Goal: Task Accomplishment & Management: Complete application form

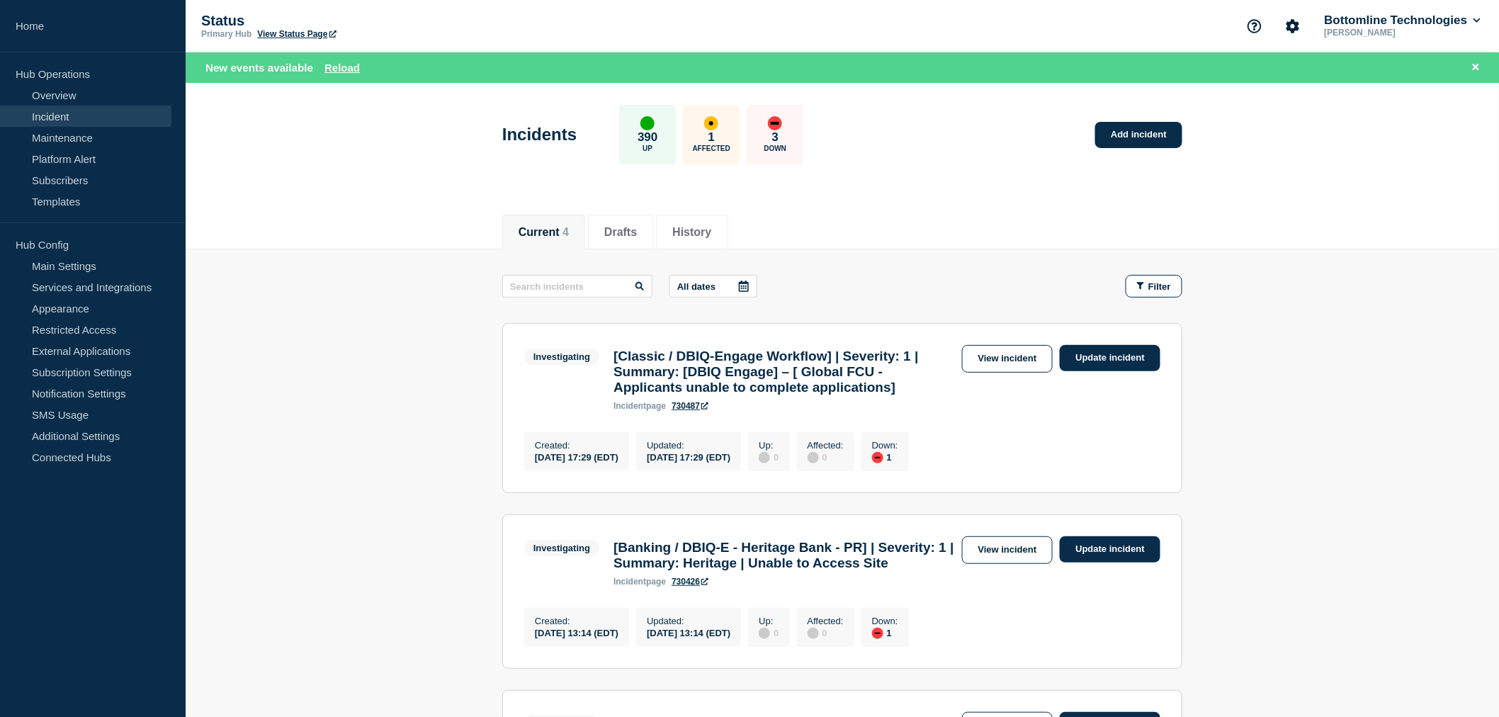
click at [1000, 361] on link "View incident" at bounding box center [1007, 359] width 91 height 28
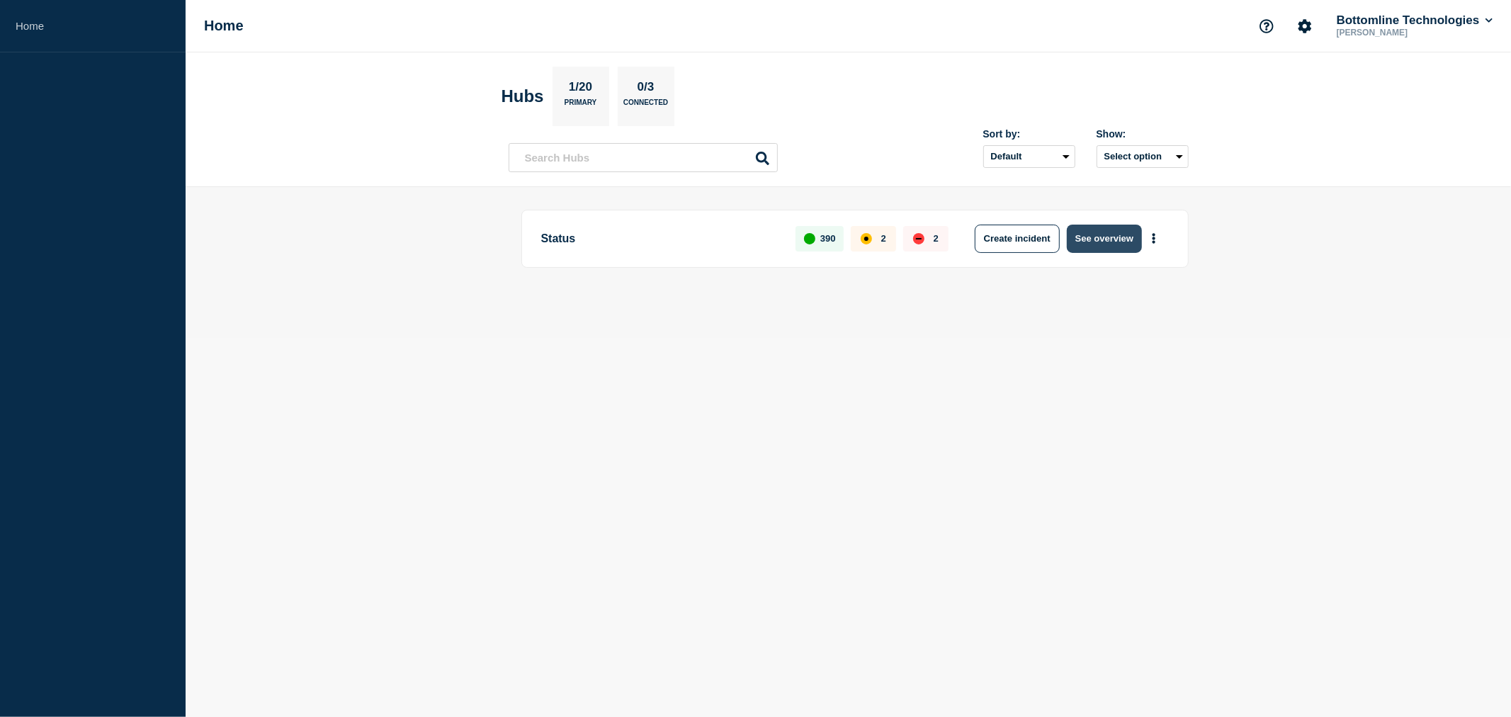
click at [1116, 235] on button "See overview" at bounding box center [1104, 239] width 75 height 28
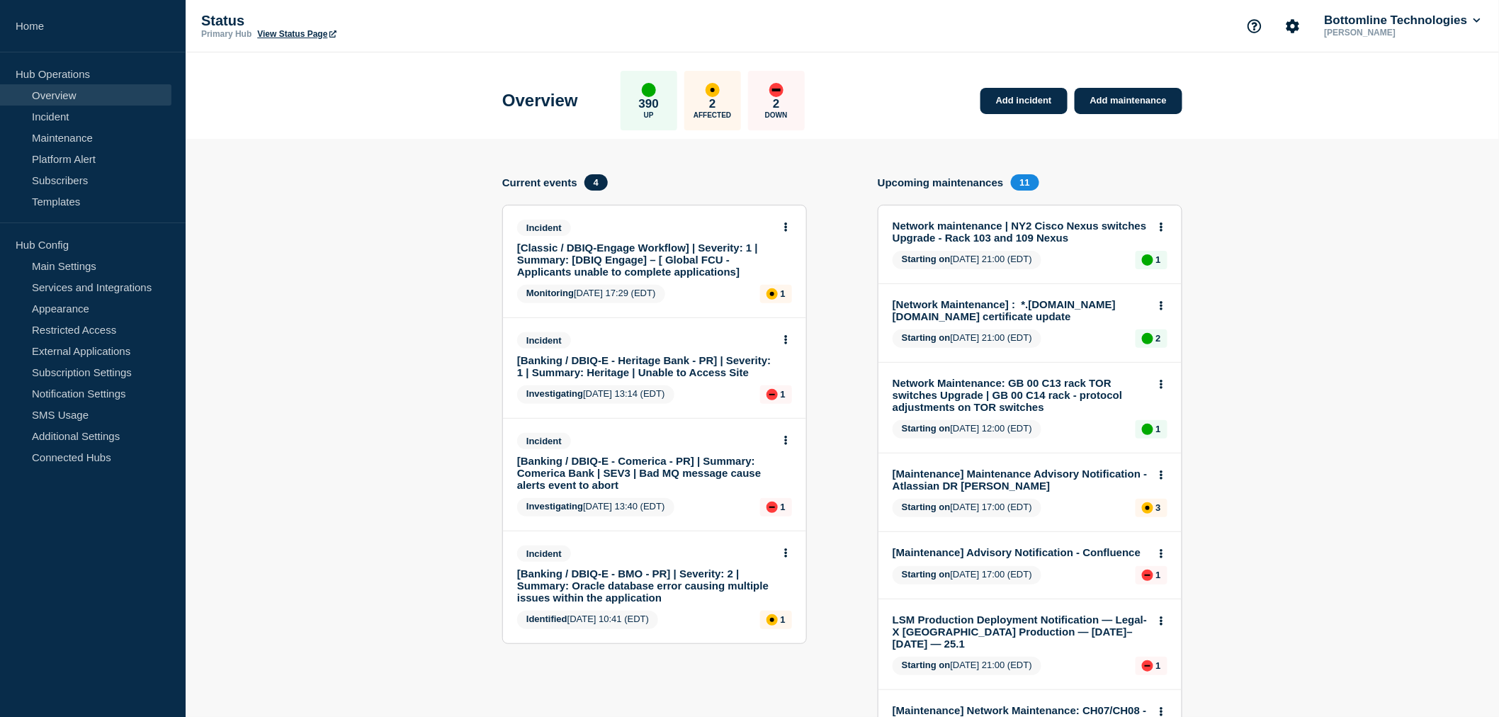
click at [597, 258] on link "[Classic / DBIQ-Engage Workflow] | Severity: 1 | Summary: [DBIQ Engage] – [ Glo…" at bounding box center [645, 260] width 256 height 36
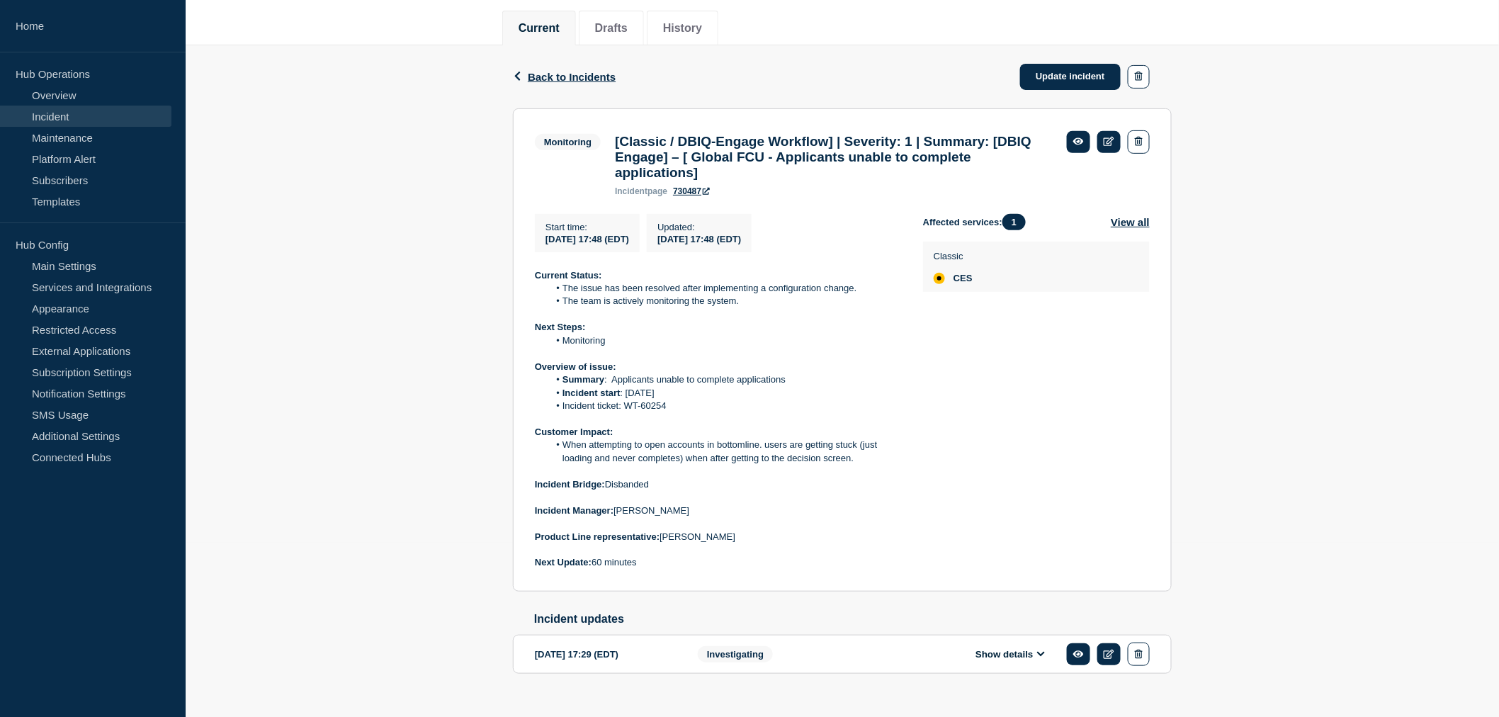
scroll to position [211, 0]
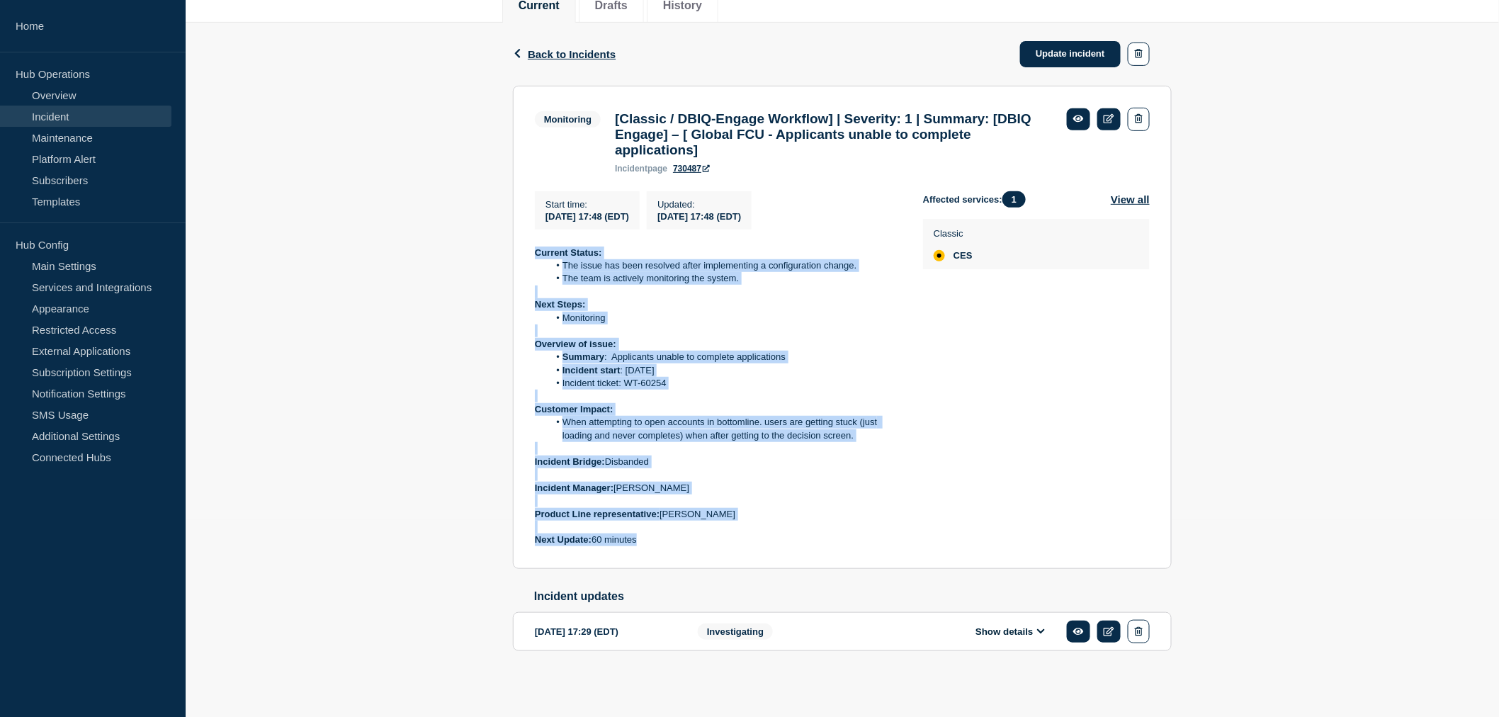
drag, startPoint x: 531, startPoint y: 242, endPoint x: 691, endPoint y: 533, distance: 332.6
click at [691, 533] on section "Monitoring [Classic / DBIQ-Engage Workflow] | Severity: 1 | Summary: [DBIQ Enga…" at bounding box center [842, 327] width 659 height 483
click at [691, 533] on p "Next Update: 60 minutes" at bounding box center [718, 539] width 366 height 13
drag, startPoint x: 668, startPoint y: 540, endPoint x: 514, endPoint y: 248, distance: 330.2
click at [514, 248] on section "Monitoring [Classic / DBIQ-Engage Workflow] | Severity: 1 | Summary: [DBIQ Enga…" at bounding box center [842, 327] width 659 height 483
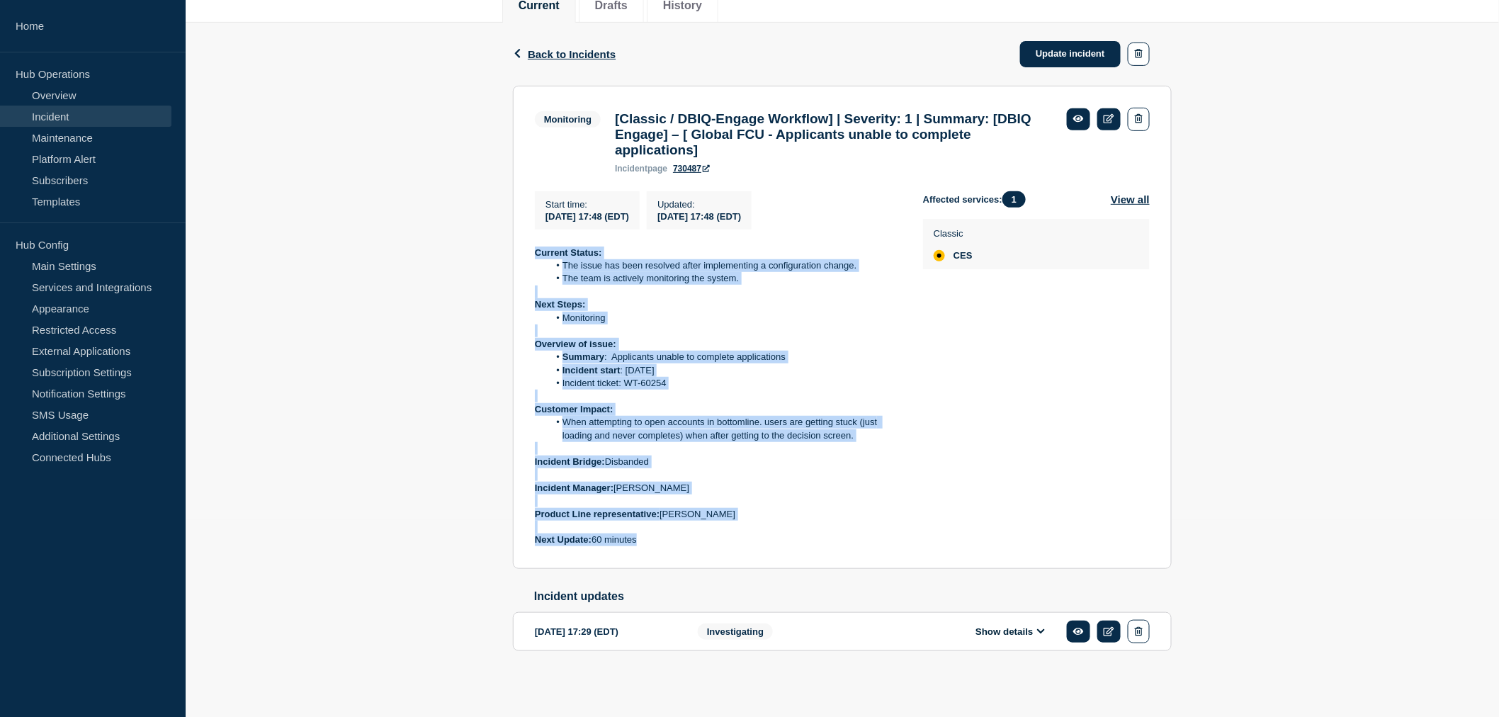
copy div "Current Status: The issue has been resolved after implementing a configuration …"
click at [1074, 41] on link "Update incident" at bounding box center [1070, 54] width 101 height 26
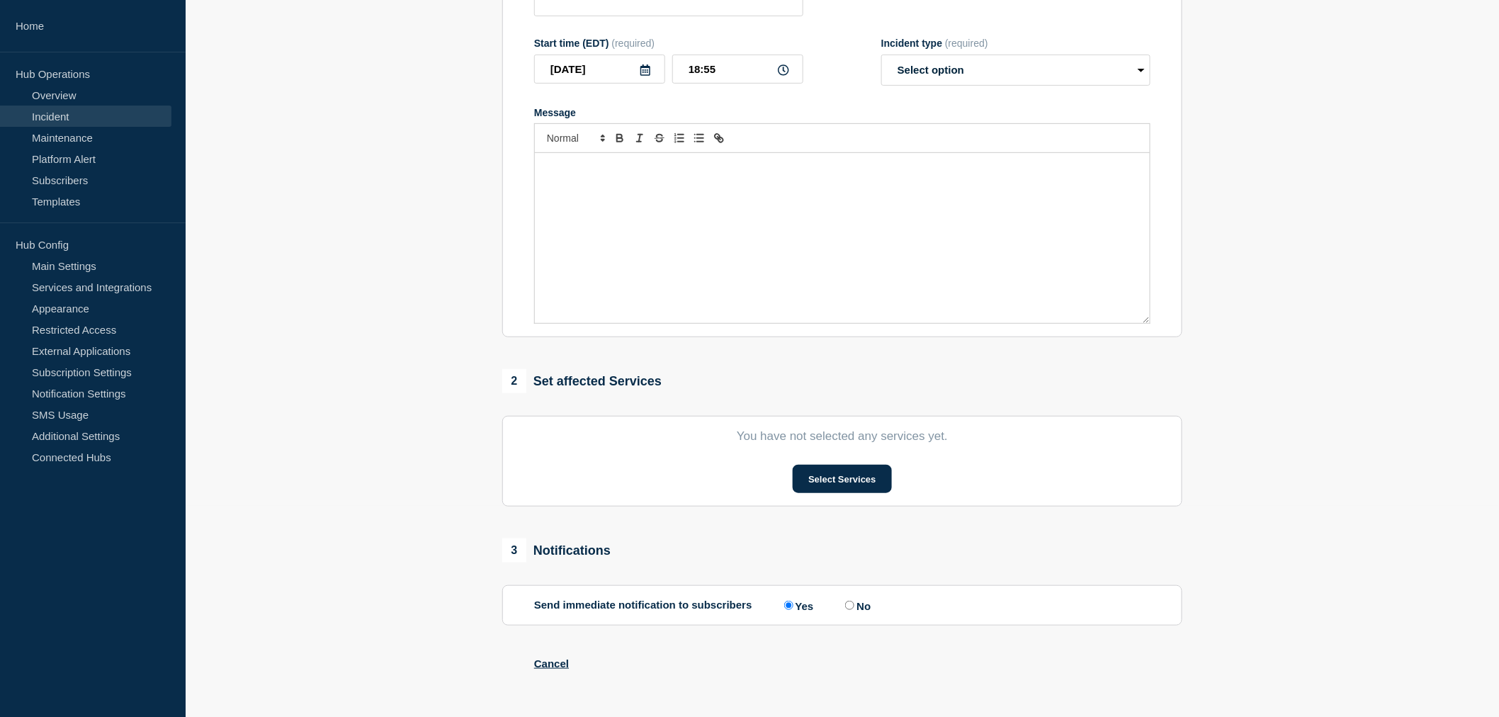
type input "[Classic / DBIQ-Engage Workflow] | Severity: 1 | Summary: [DBIQ Engage] – [ Glo…"
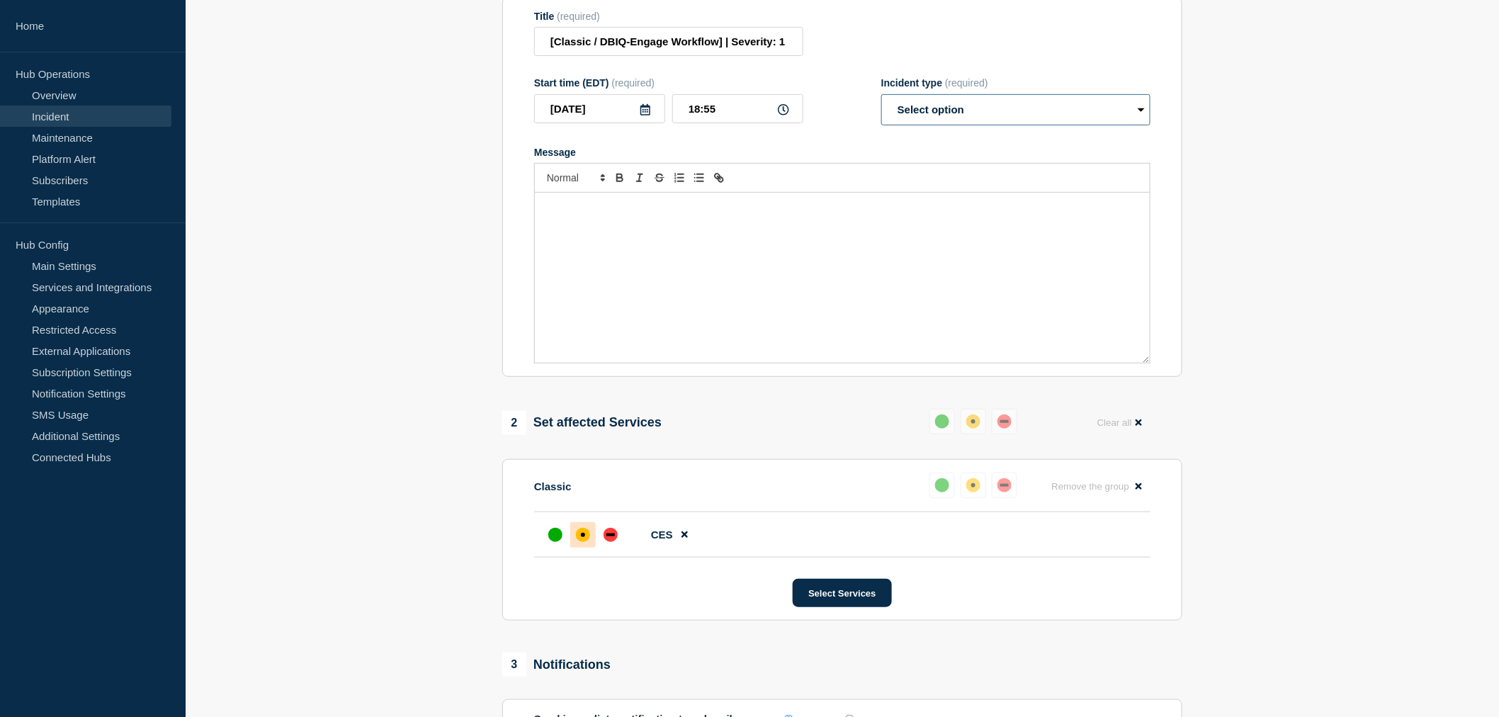
click at [935, 125] on select "Select option Investigating Identified Monitoring Resolved" at bounding box center [1015, 109] width 269 height 31
select select "resolved"
click at [881, 125] on select "Select option Investigating Identified Monitoring Resolved" at bounding box center [1015, 109] width 269 height 31
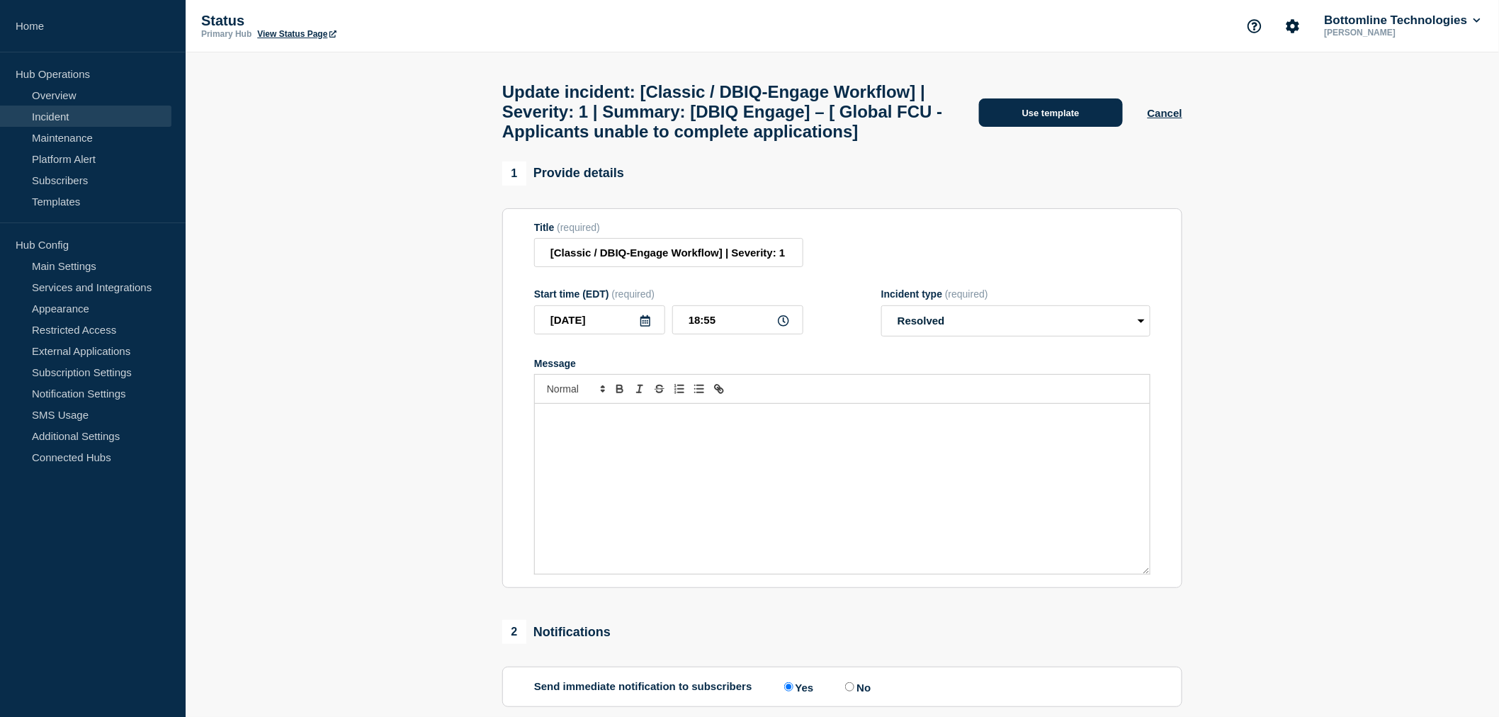
click at [1046, 127] on button "Use template" at bounding box center [1051, 112] width 144 height 28
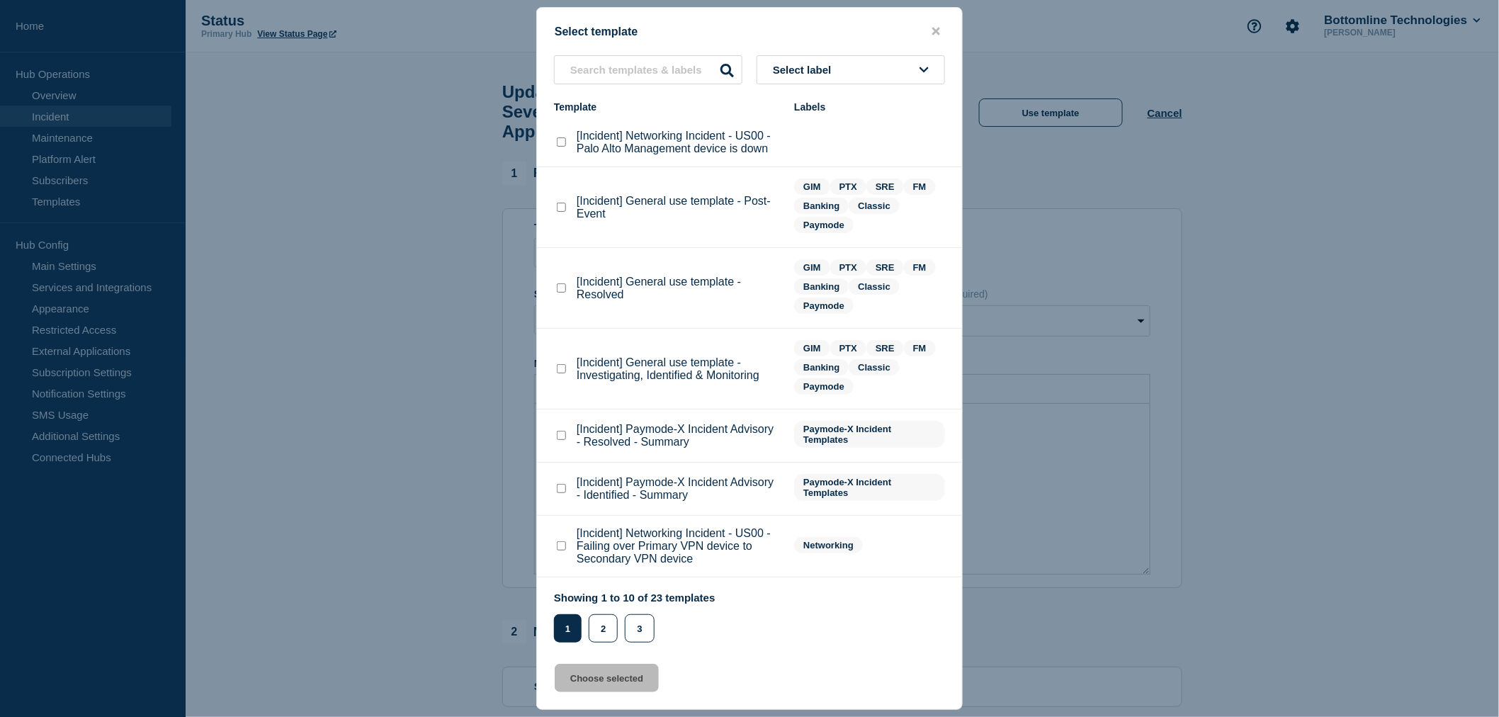
click at [562, 285] on checkbox"] "[Incident] General use template - Resolved checkbox" at bounding box center [561, 287] width 9 height 9
click at [563, 291] on checkbox"] "[Incident] General use template - Resolved checkbox" at bounding box center [561, 287] width 9 height 9
checkbox checkbox"] "true"
click at [606, 676] on button "Choose selected" at bounding box center [607, 678] width 104 height 28
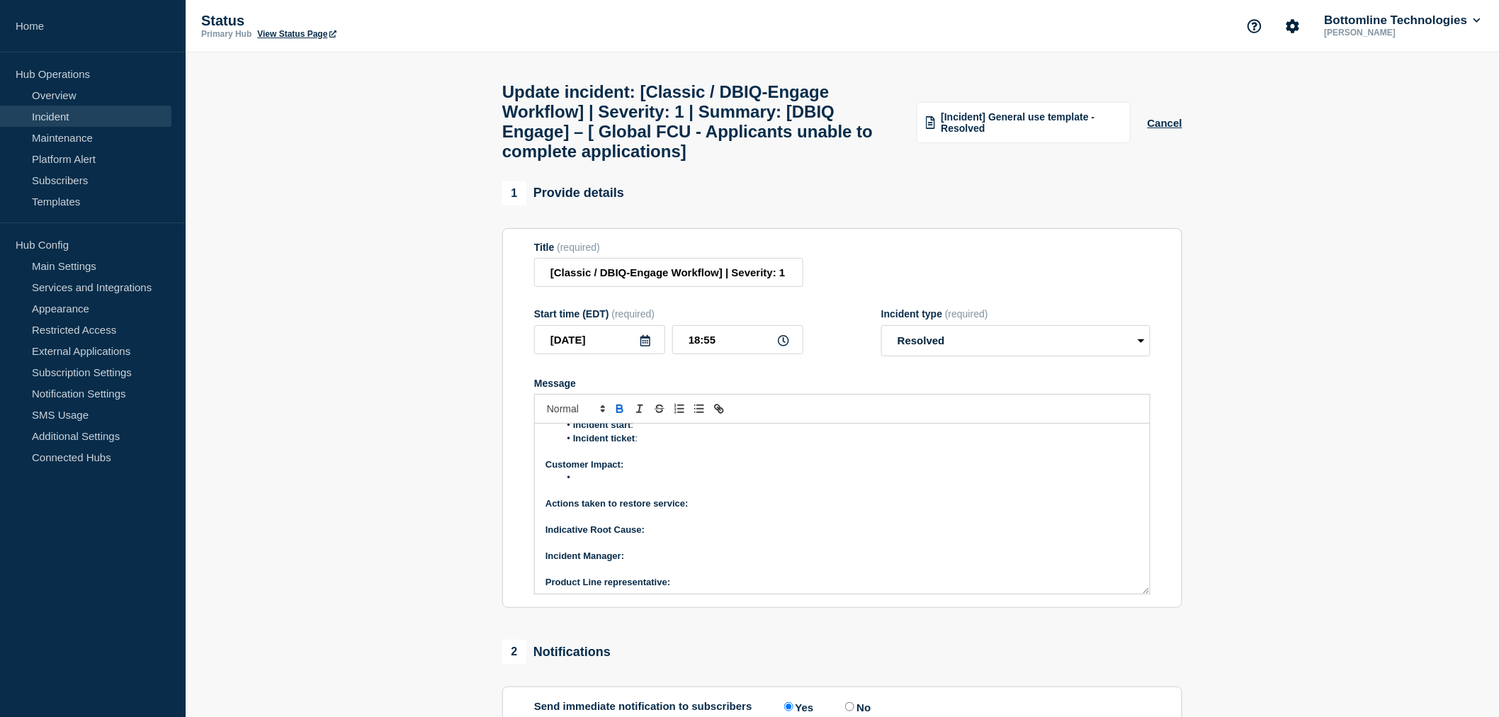
scroll to position [81, 0]
click at [698, 586] on p "Product Line representative:" at bounding box center [842, 579] width 594 height 13
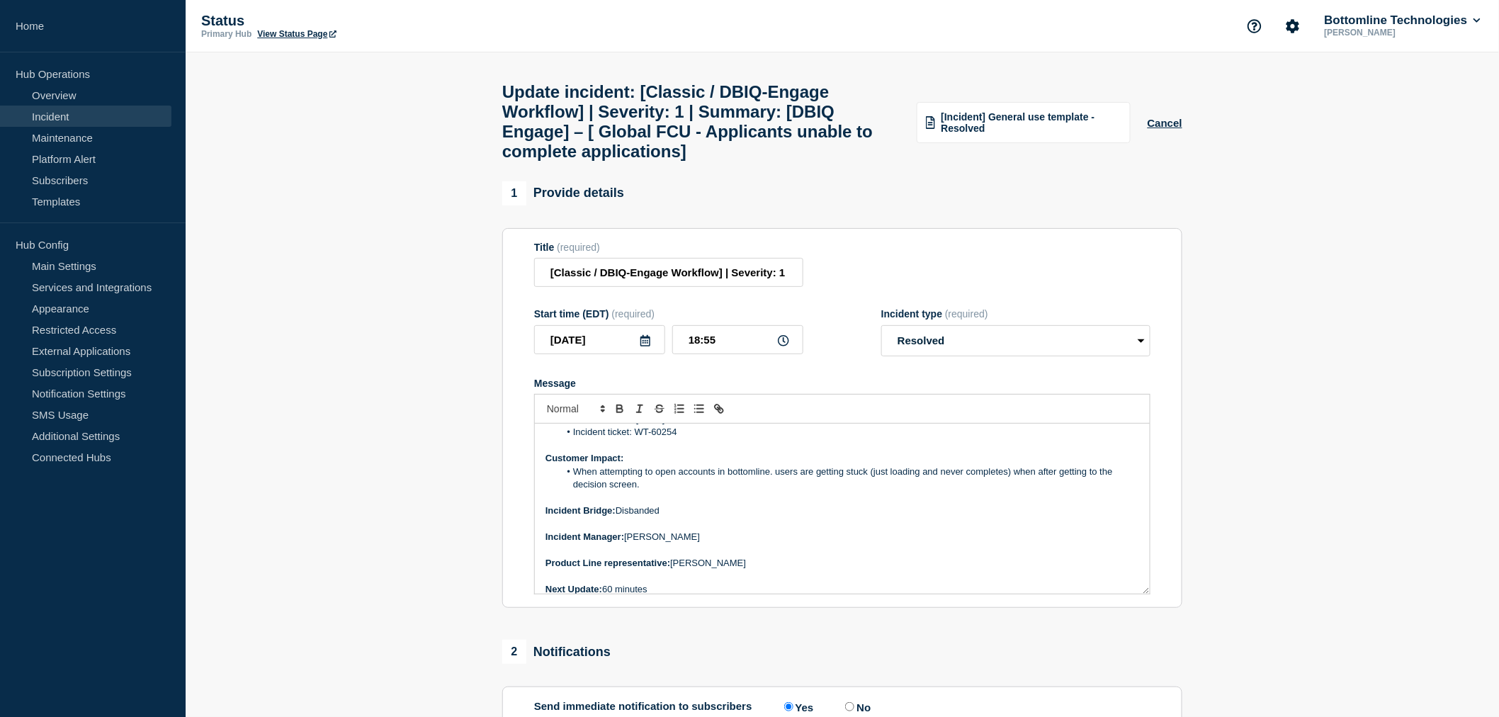
click at [749, 570] on p "Product Line representative: [PERSON_NAME]" at bounding box center [842, 563] width 594 height 13
drag, startPoint x: 710, startPoint y: 581, endPoint x: 544, endPoint y: 554, distance: 167.9
click at [544, 554] on div "Current Status: Overview of issue: Summary : Incident start : Incident ticket :…" at bounding box center [842, 509] width 615 height 170
copy div "Incident Manager: [PERSON_NAME] Product Line representative: [PERSON_NAME]"
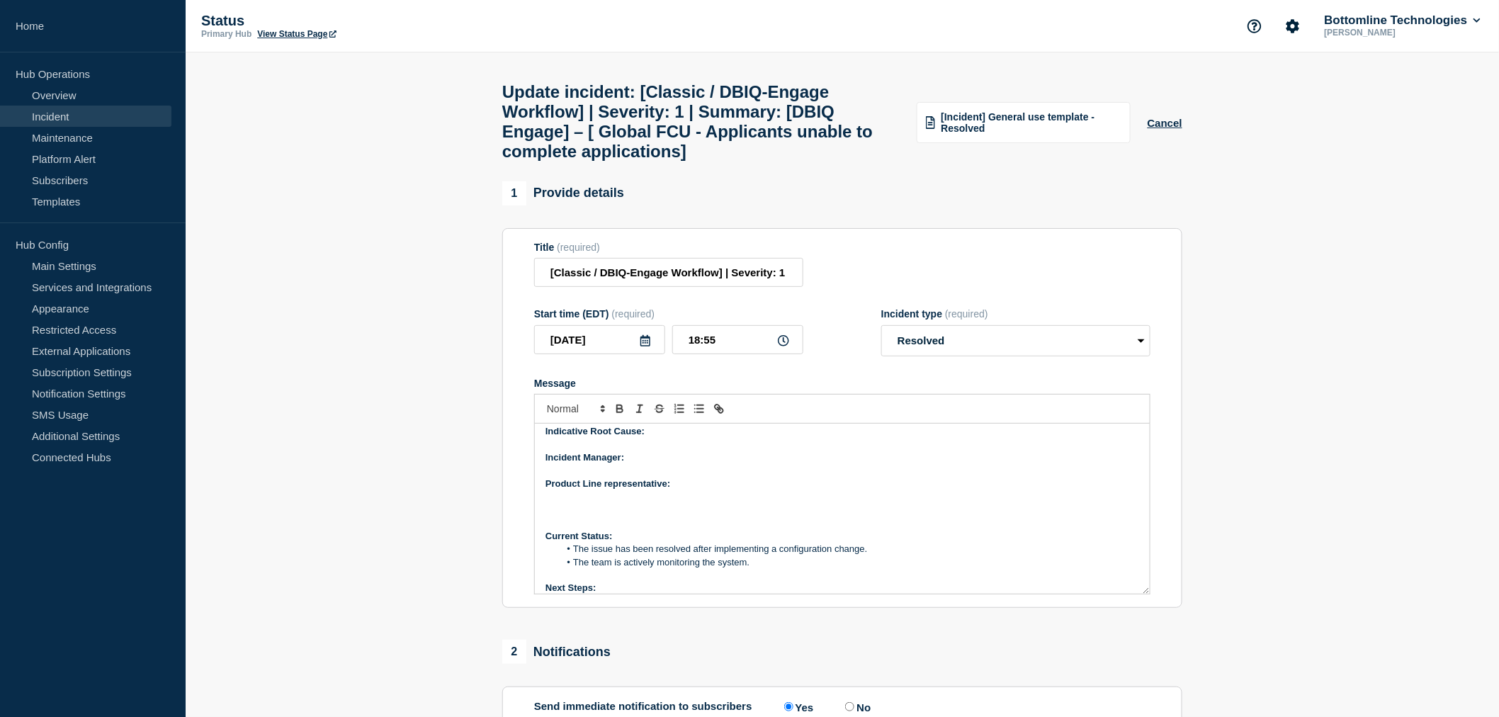
scroll to position [175, 0]
drag, startPoint x: 683, startPoint y: 502, endPoint x: 536, endPoint y: 473, distance: 149.4
click at [536, 473] on div "Current Status: Overview of issue: Summary : Incident start : Incident ticket :…" at bounding box center [842, 509] width 615 height 170
paste div "Message"
click at [660, 440] on p "Indicative Root Cause:" at bounding box center [842, 433] width 594 height 13
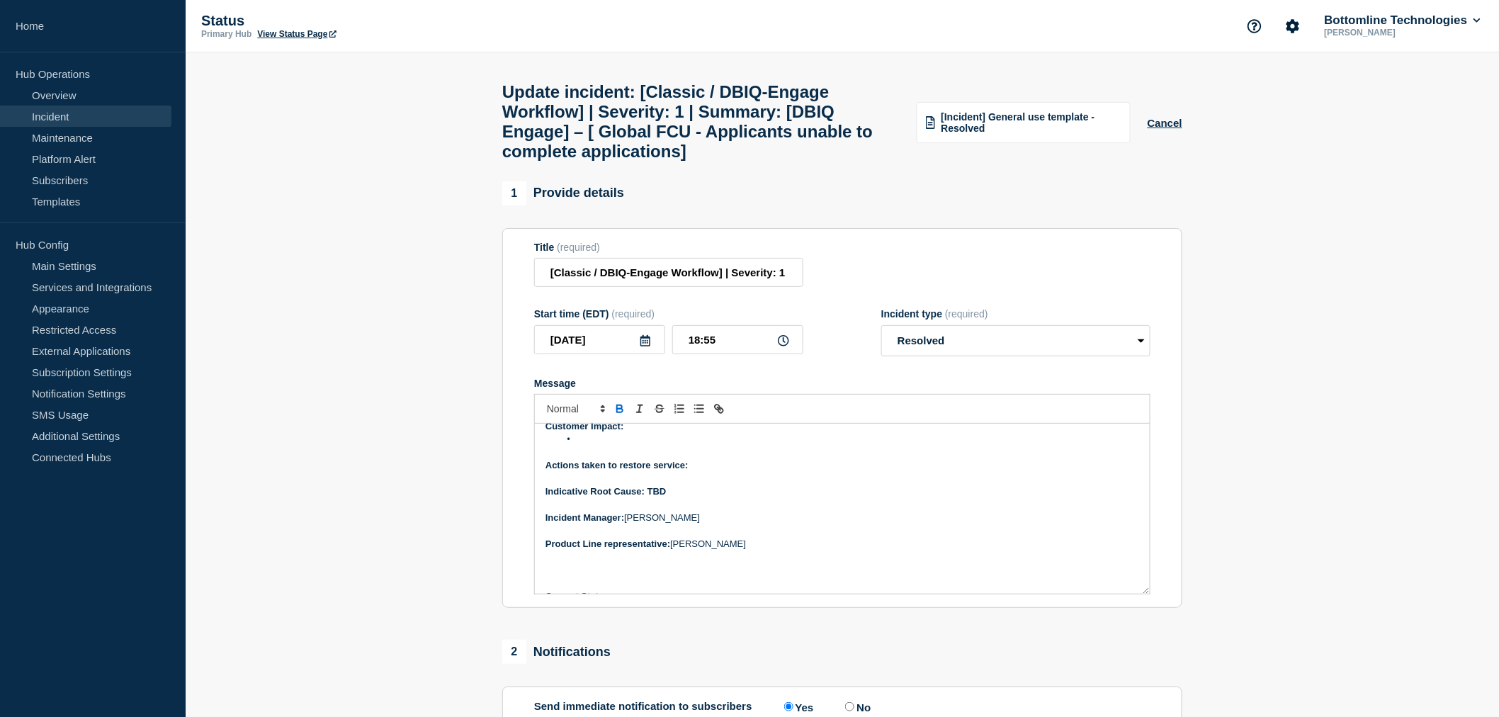
scroll to position [18, 0]
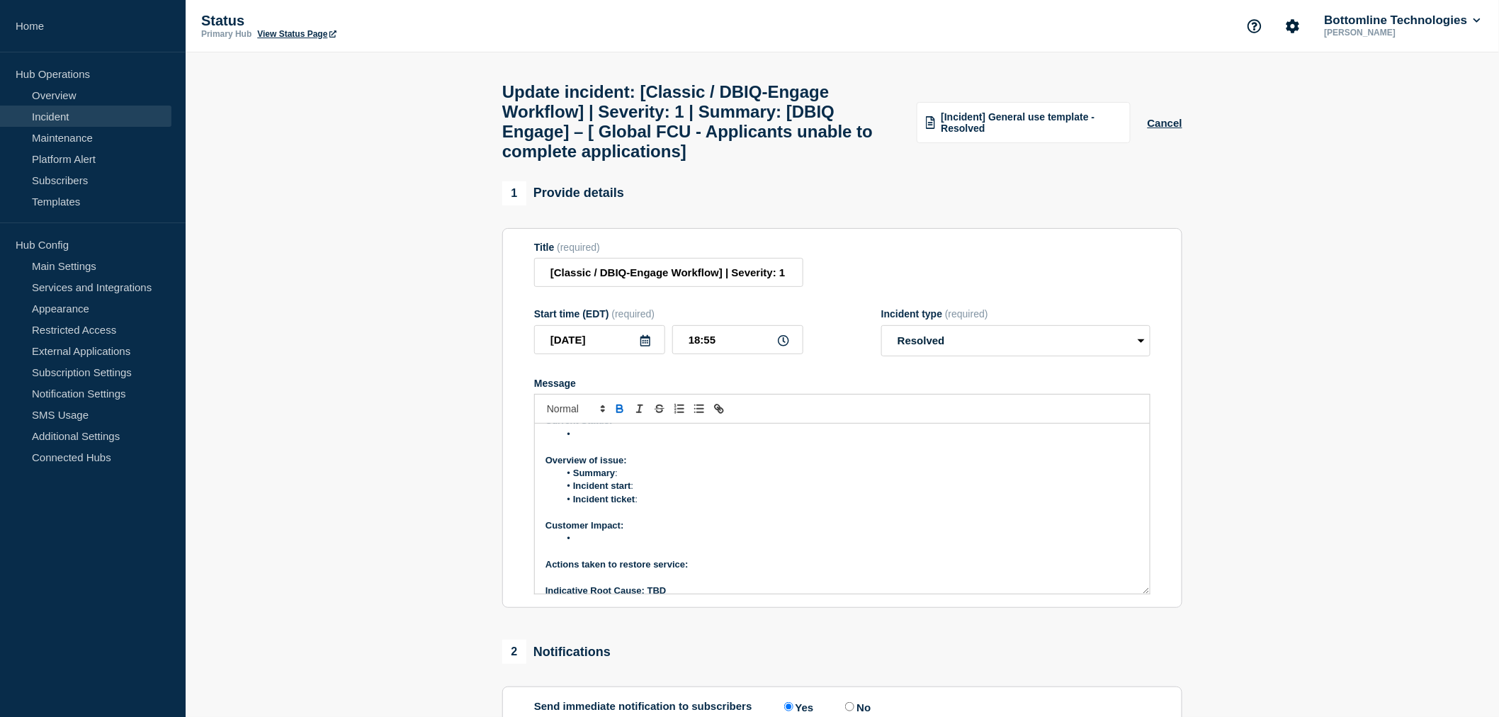
click at [588, 545] on li "Message" at bounding box center [850, 538] width 580 height 13
click at [728, 571] on p "Actions taken to restore service:" at bounding box center [842, 564] width 594 height 13
click at [866, 571] on p "Actions taken to restore service: Update settings in FI specific config" at bounding box center [842, 564] width 594 height 13
drag, startPoint x: 963, startPoint y: 581, endPoint x: 691, endPoint y: 584, distance: 272.8
click at [691, 571] on p "Actions taken to restore service: Update settings in FI specific config file an…" at bounding box center [842, 564] width 594 height 13
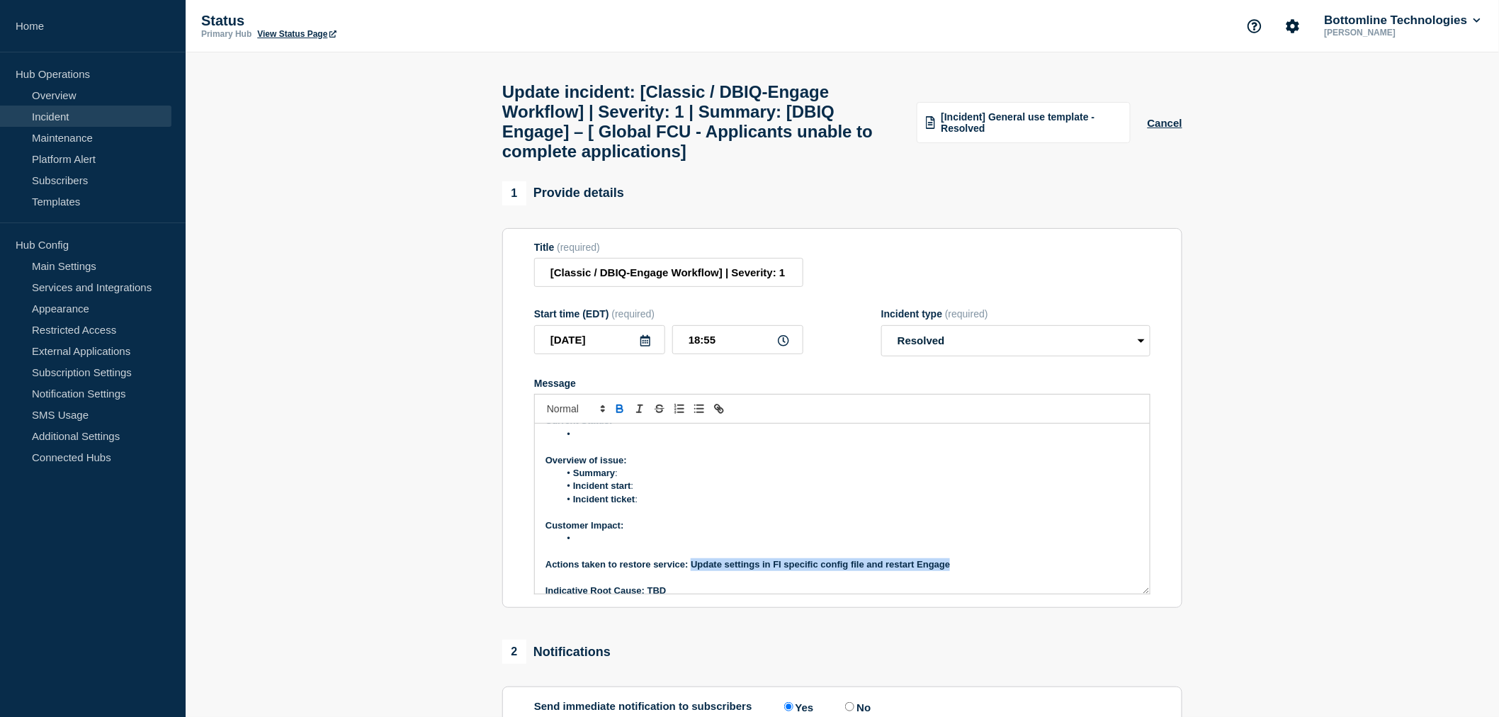
click at [691, 570] on strong "Actions taken to restore service: Update settings in FI specific config file an…" at bounding box center [747, 564] width 405 height 11
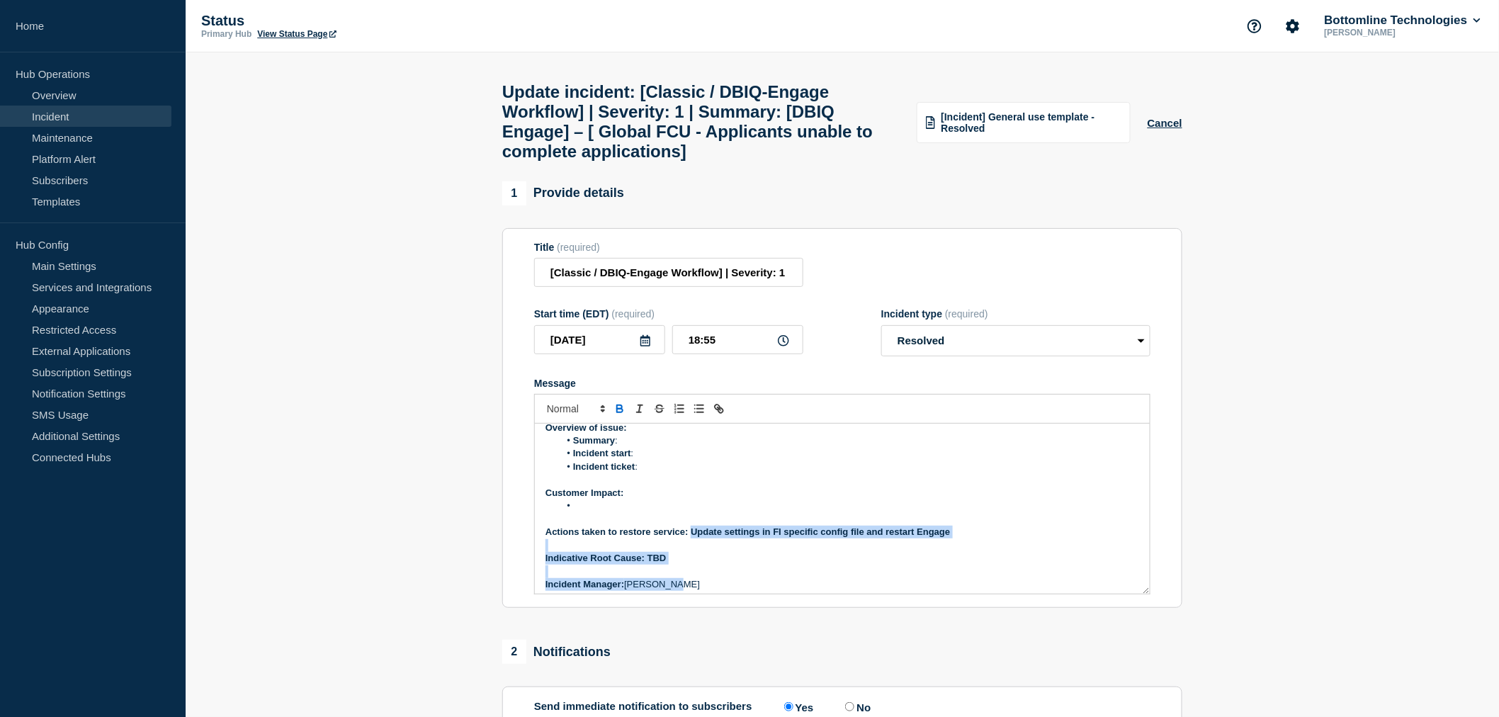
scroll to position [74, 0]
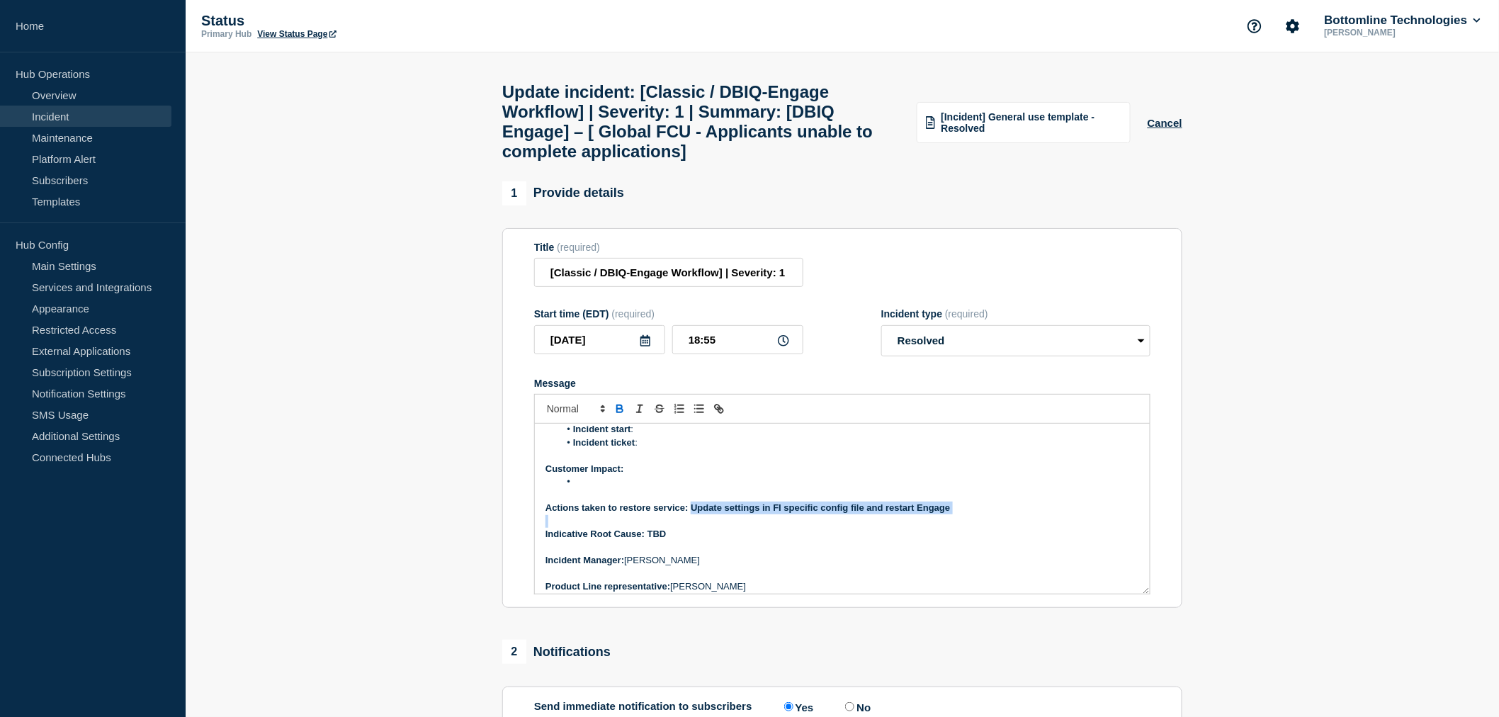
drag, startPoint x: 691, startPoint y: 582, endPoint x: 973, endPoint y: 533, distance: 286.0
click at [973, 533] on div "Current Status: Overview of issue: Summary : Incident start : Incident ticket :…" at bounding box center [842, 509] width 615 height 170
click at [973, 528] on p "Message" at bounding box center [842, 521] width 594 height 13
drag, startPoint x: 958, startPoint y: 522, endPoint x: 694, endPoint y: 521, distance: 263.5
click at [694, 514] on p "Actions taken to restore service: Update settings in FI specific config file an…" at bounding box center [842, 508] width 594 height 13
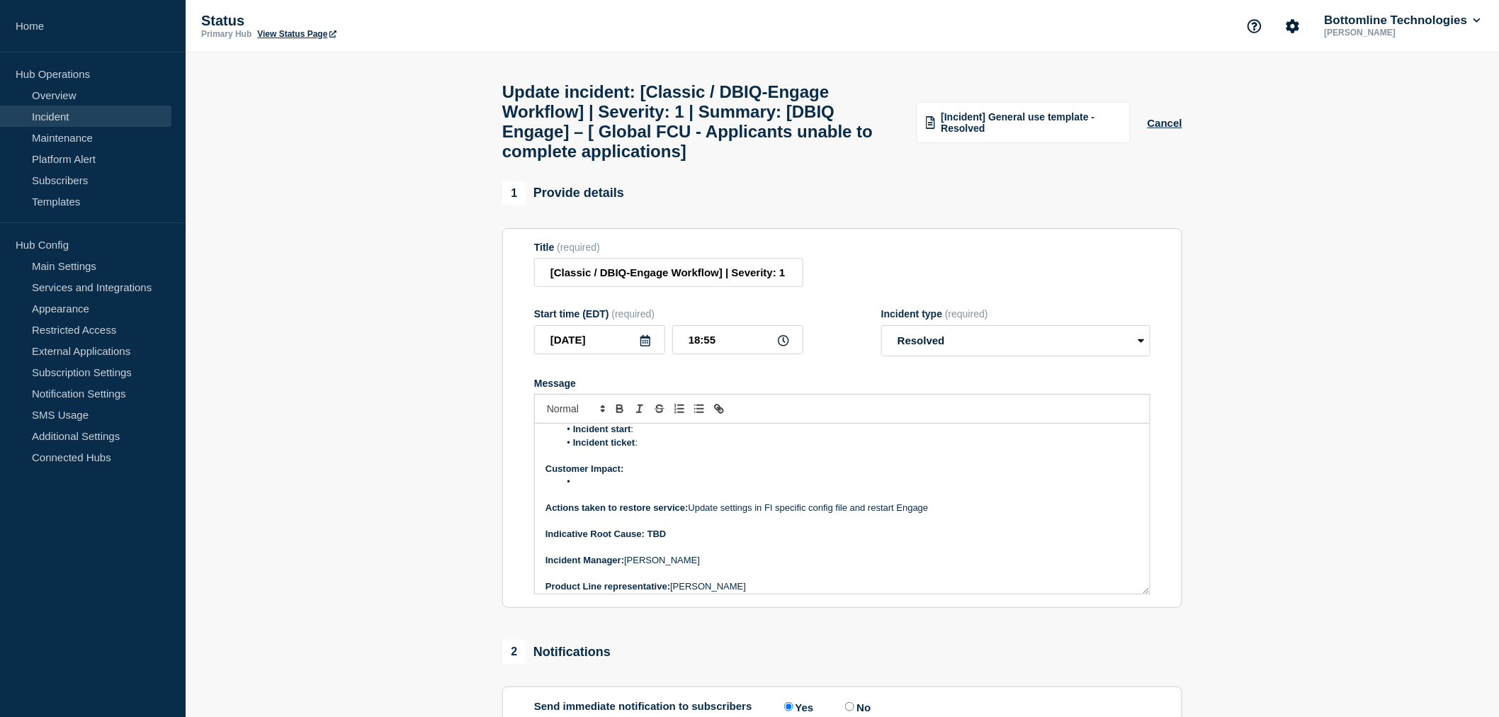
click at [703, 488] on li "Message" at bounding box center [850, 481] width 580 height 13
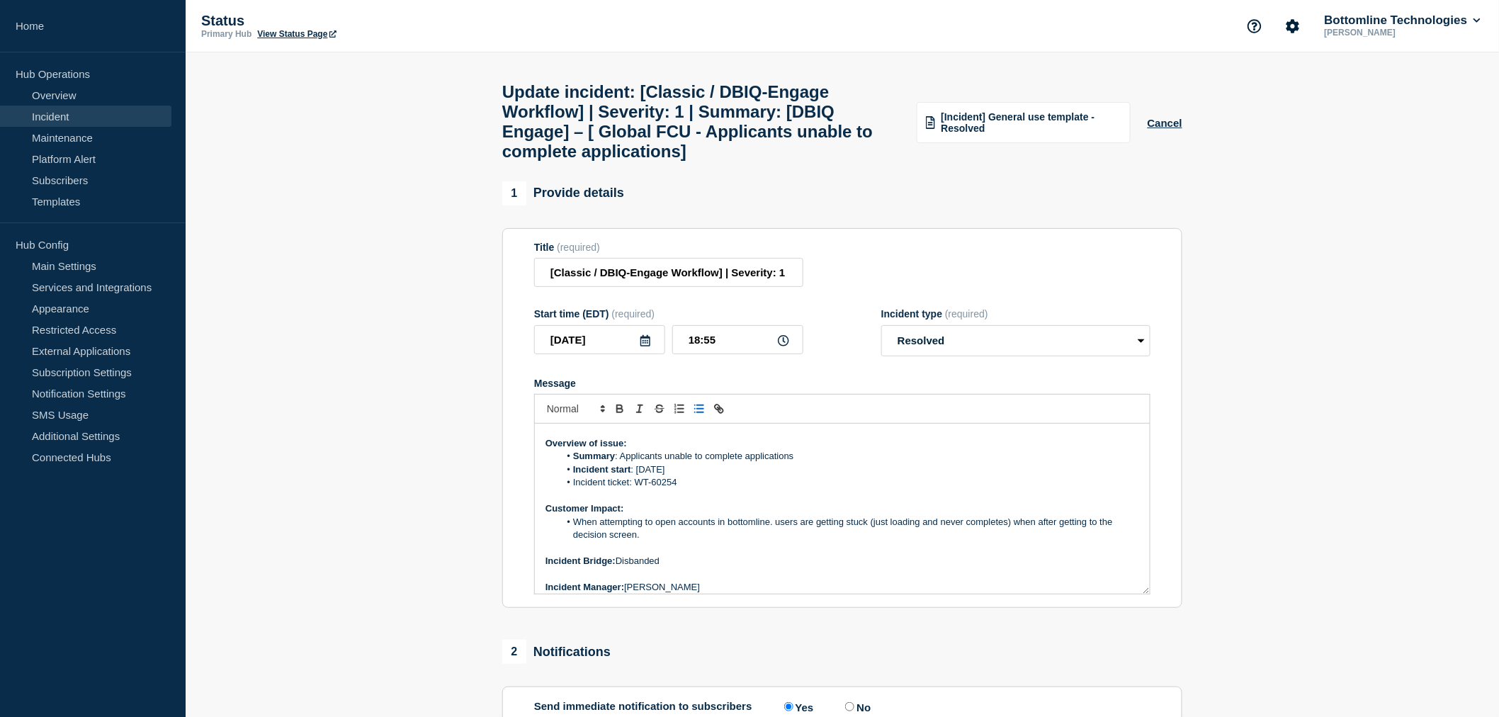
scroll to position [390, 0]
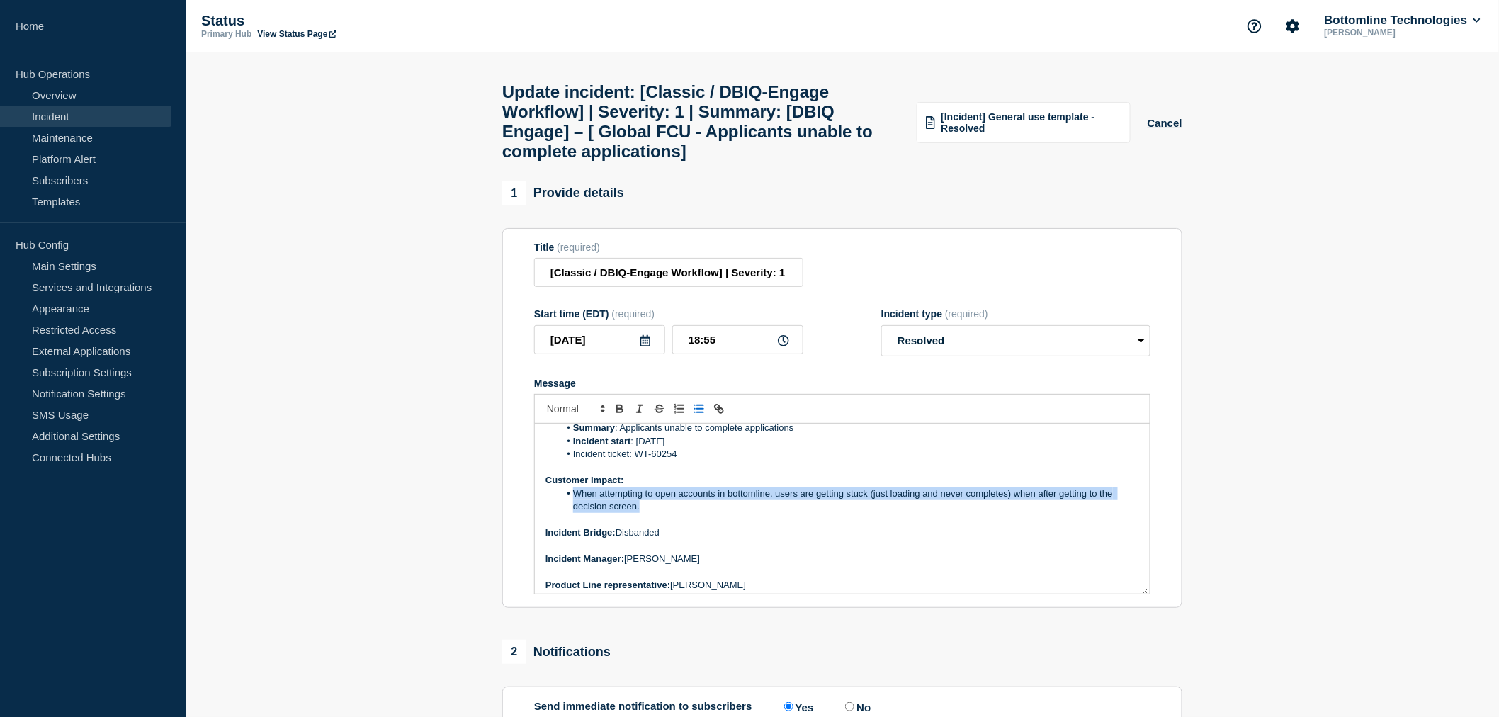
drag, startPoint x: 649, startPoint y: 526, endPoint x: 565, endPoint y: 513, distance: 84.6
click at [565, 513] on li "When attempting to open accounts in bottomline. users are getting stuck (just l…" at bounding box center [850, 500] width 580 height 26
click at [573, 500] on span "Message" at bounding box center [573, 493] width 0 height 13
drag, startPoint x: 655, startPoint y: 514, endPoint x: 652, endPoint y: 521, distance: 8.1
click at [652, 514] on li "When attempting to open accounts in bottomline. users are getting stuck (just l…" at bounding box center [850, 500] width 580 height 26
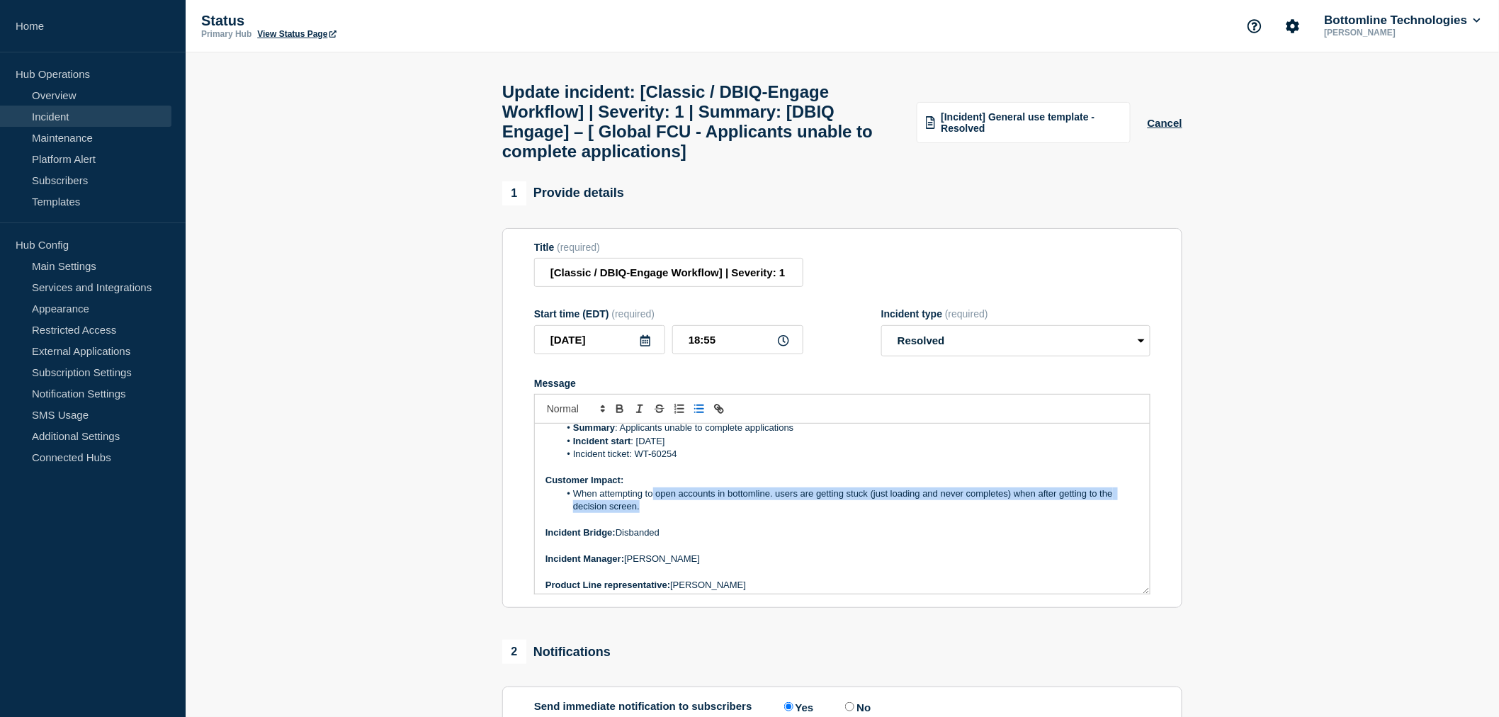
click at [647, 514] on li "When attempting to open accounts in bottomline. users are getting stuck (just l…" at bounding box center [850, 500] width 580 height 26
drag, startPoint x: 643, startPoint y: 526, endPoint x: 571, endPoint y: 510, distance: 73.2
click at [571, 510] on li "When attempting to open accounts in bottomline. users are getting stuck (just l…" at bounding box center [850, 500] width 580 height 26
copy li "When attempting to open accounts in bottomline. users are getting stuck (just l…"
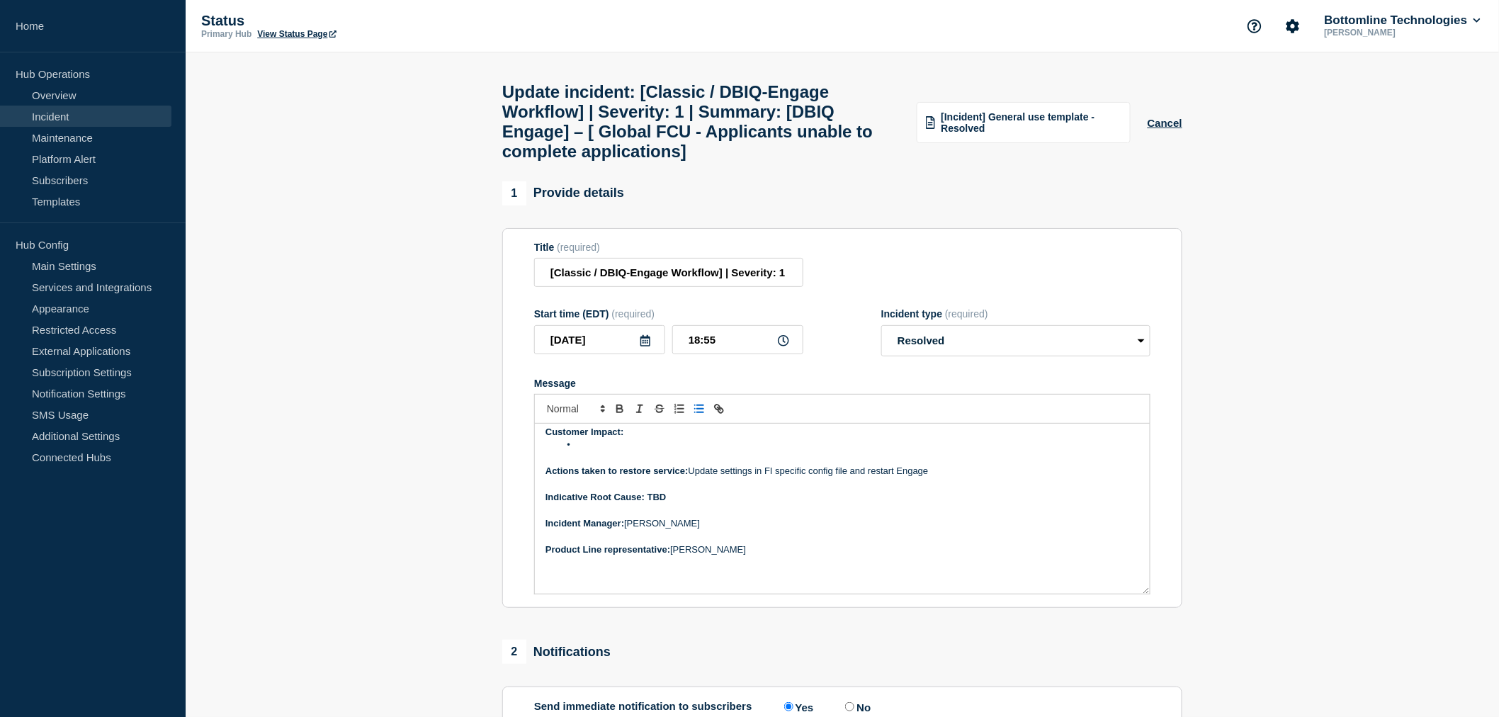
scroll to position [74, 0]
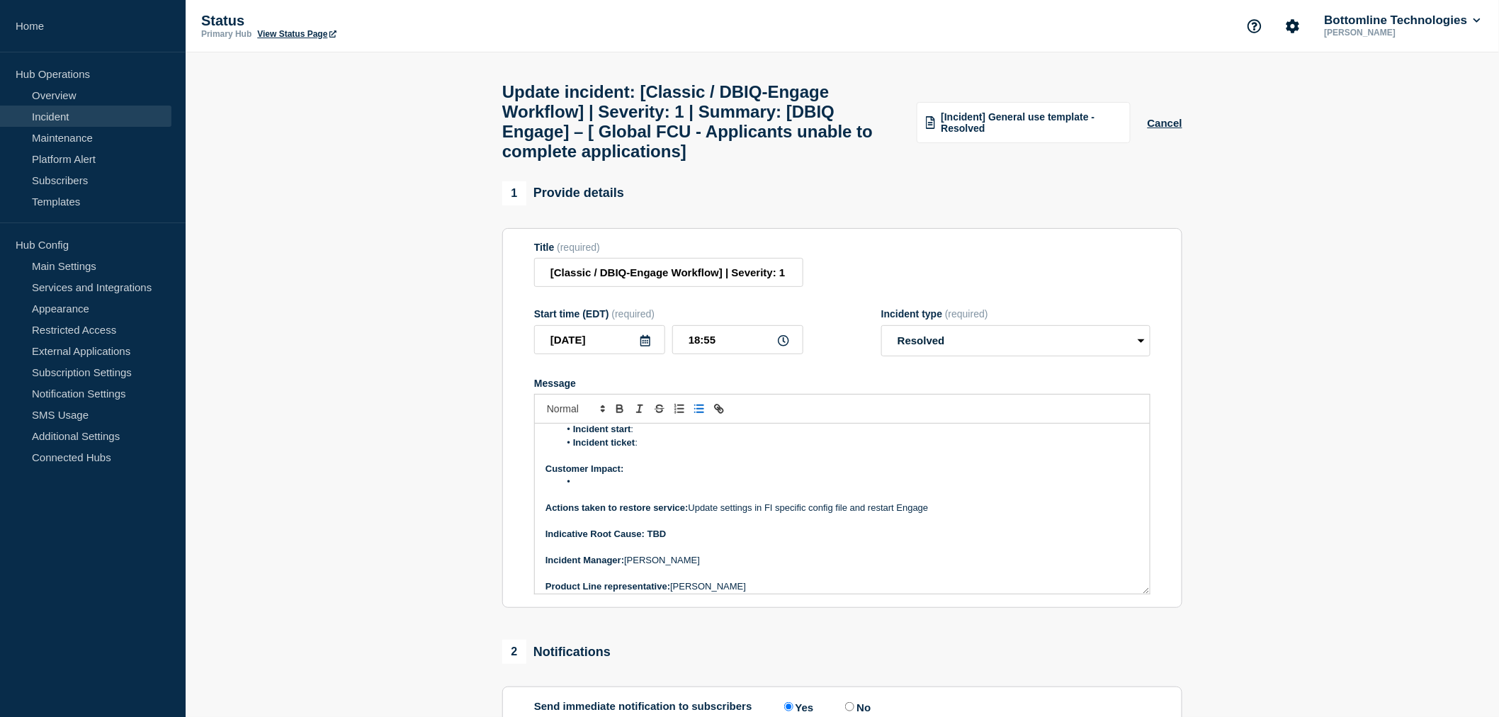
click at [598, 488] on li "Message" at bounding box center [850, 481] width 580 height 13
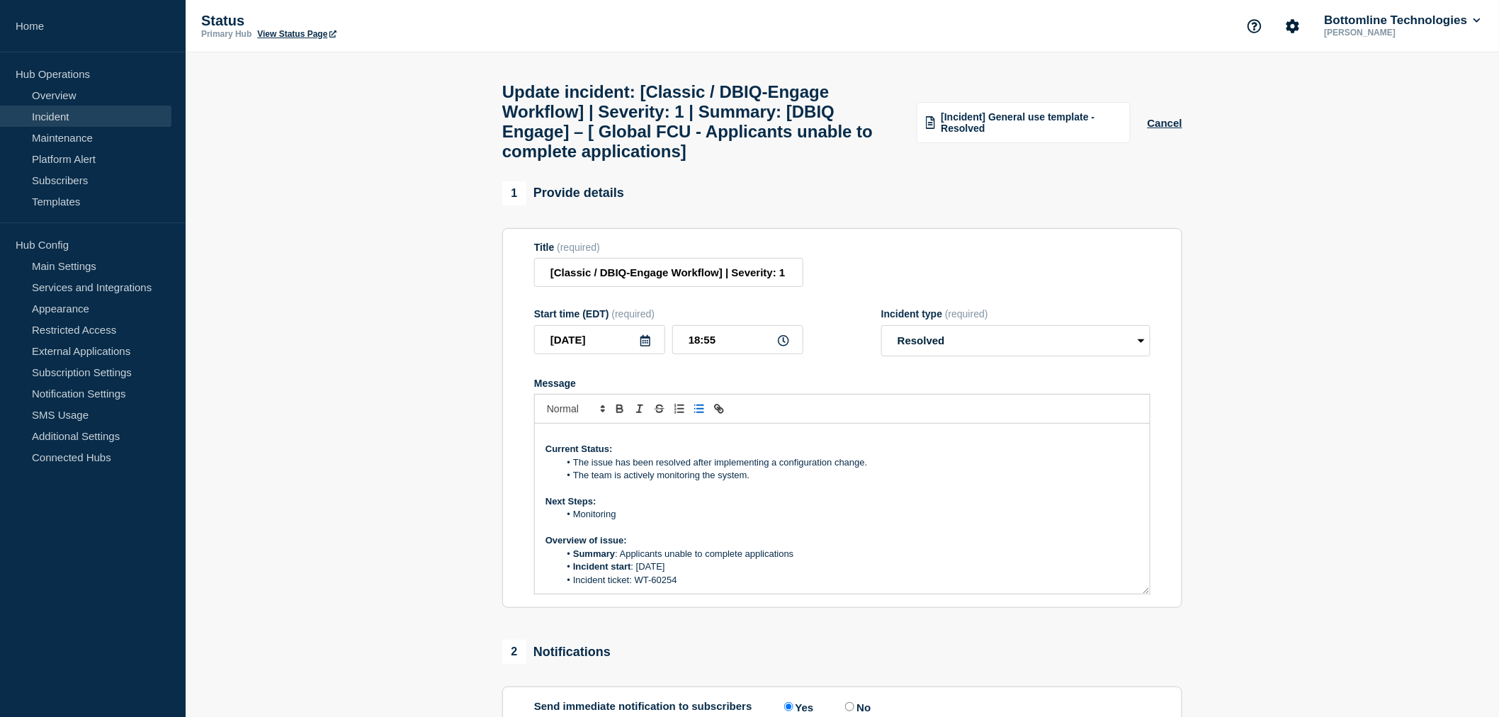
scroll to position [315, 0]
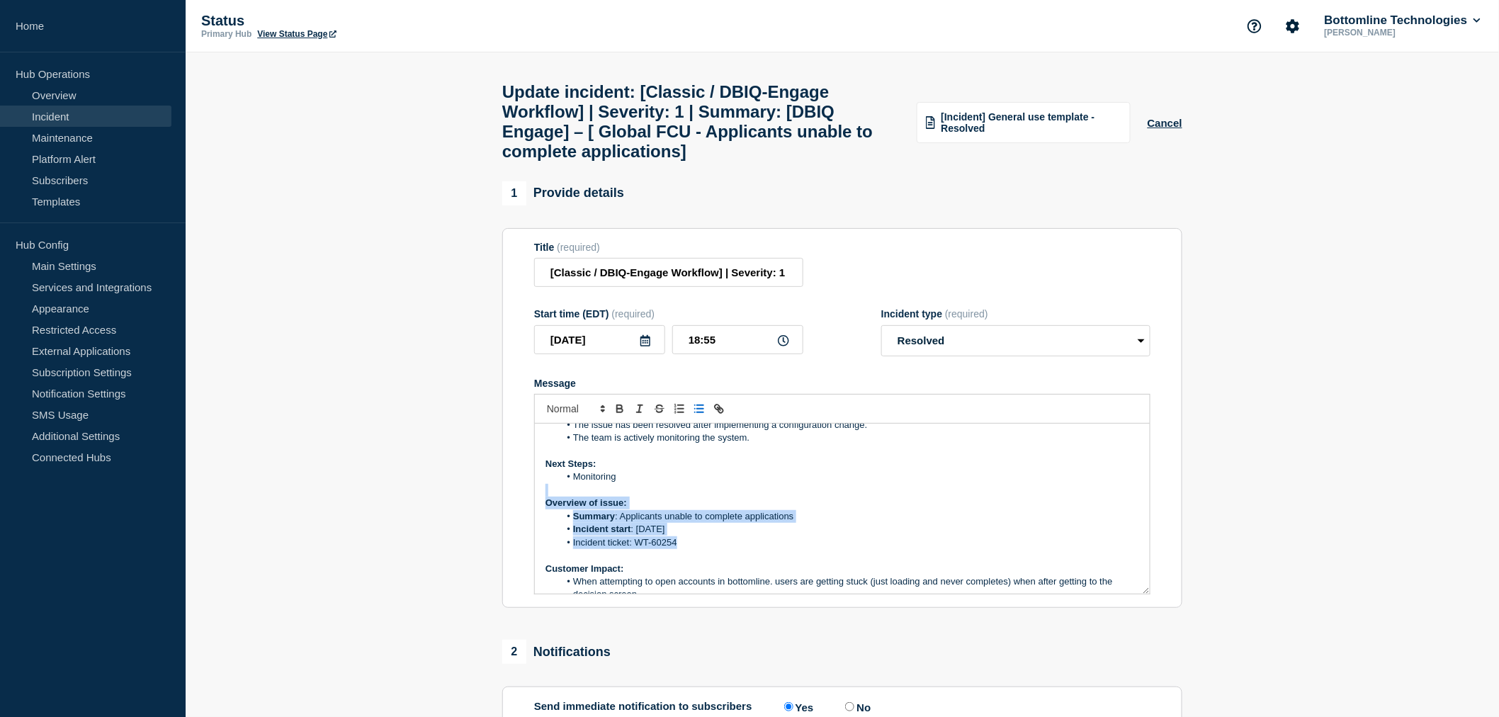
drag, startPoint x: 684, startPoint y: 560, endPoint x: 549, endPoint y: 513, distance: 143.2
click at [549, 513] on div "Current Status: Overview of issue: Summary : Incident start : Incident ticket :…" at bounding box center [842, 509] width 615 height 170
drag, startPoint x: 549, startPoint y: 513, endPoint x: 655, endPoint y: 548, distance: 112.0
click at [655, 548] on div "Current Status: Overview of issue: Summary : Incident start : Incident ticket :…" at bounding box center [842, 509] width 615 height 170
drag, startPoint x: 681, startPoint y: 562, endPoint x: 541, endPoint y: 516, distance: 147.2
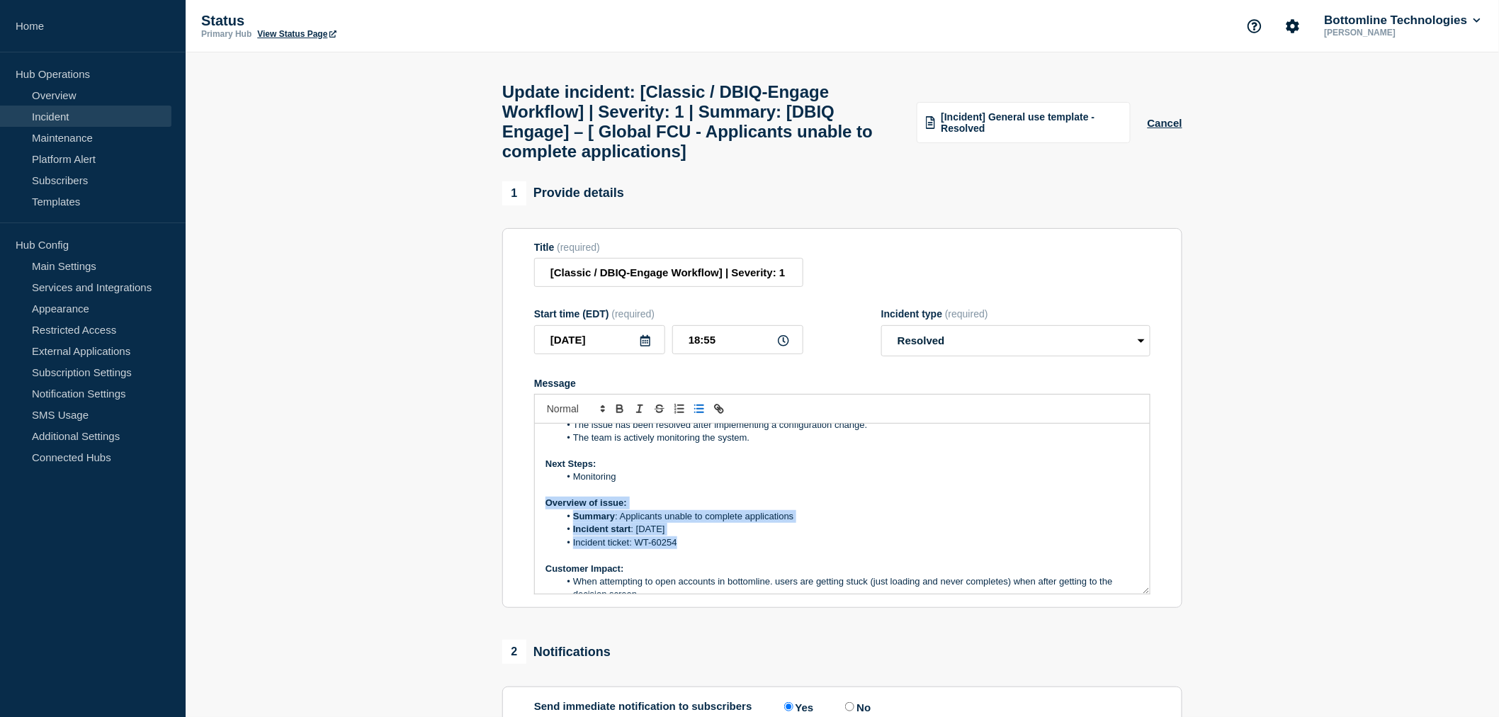
click at [541, 516] on div "Current Status: Overview of issue: Summary : Incident start : Incident ticket :…" at bounding box center [842, 509] width 615 height 170
copy div "Overview of issue: Summary : Applicants unable to complete applications Inciden…"
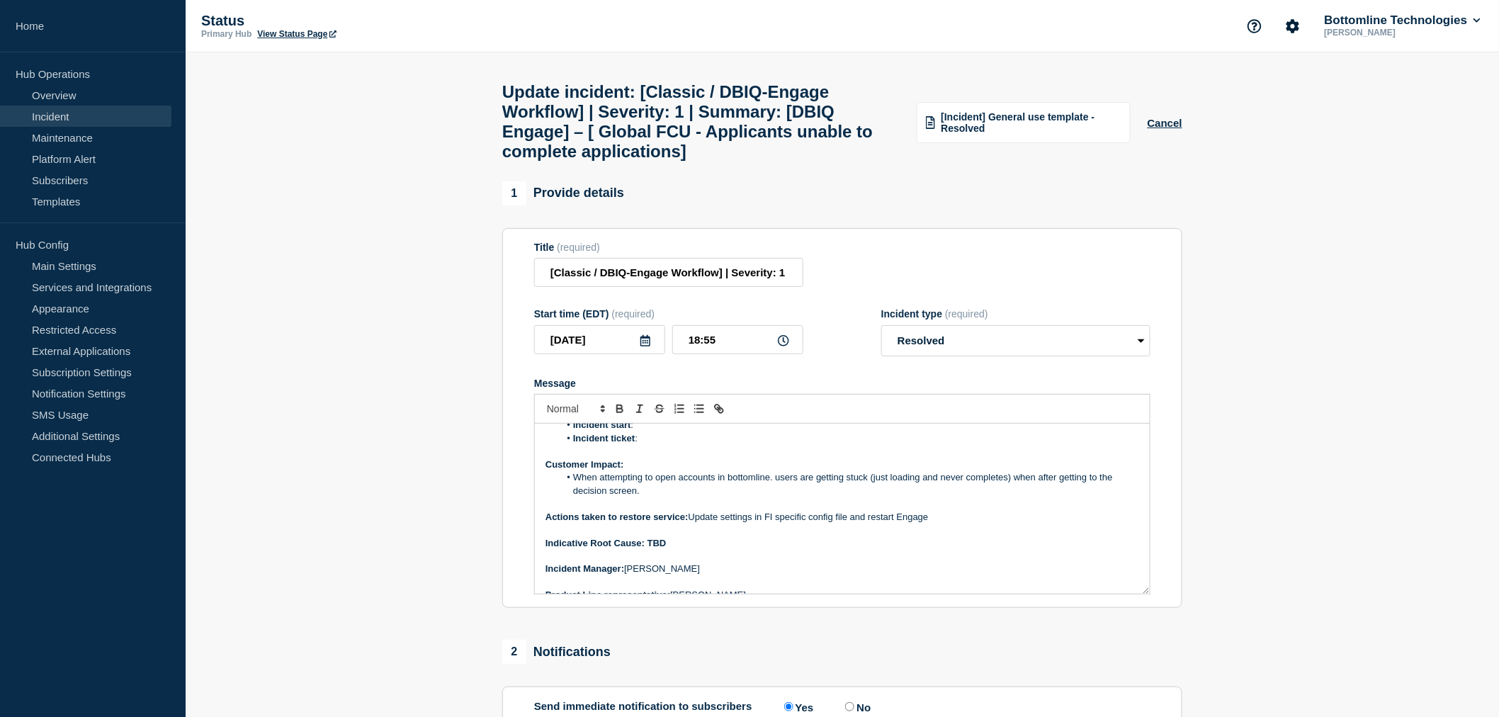
scroll to position [0, 0]
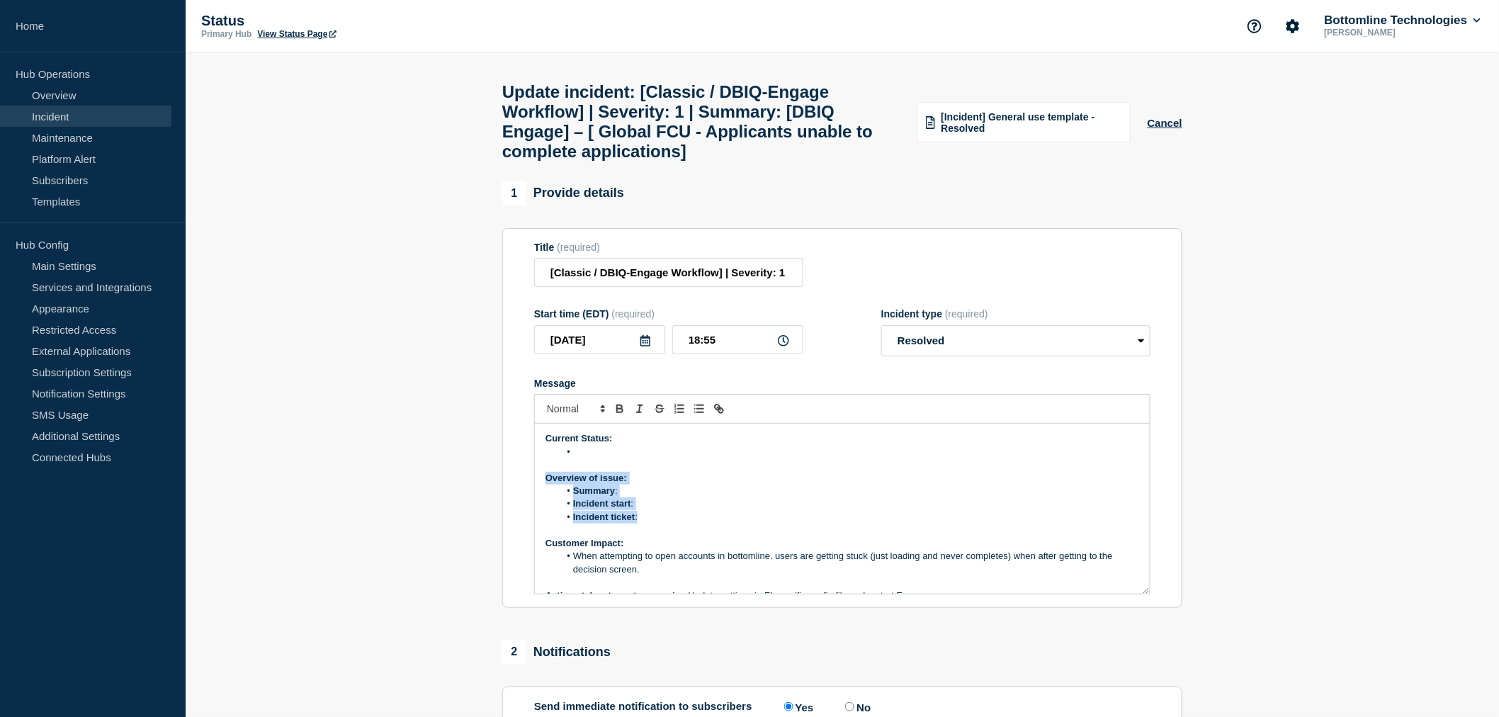
drag, startPoint x: 652, startPoint y: 535, endPoint x: 540, endPoint y: 493, distance: 119.5
click at [540, 493] on div "Current Status: Overview of issue: Summary : Incident start : Incident ticket :…" at bounding box center [842, 509] width 615 height 170
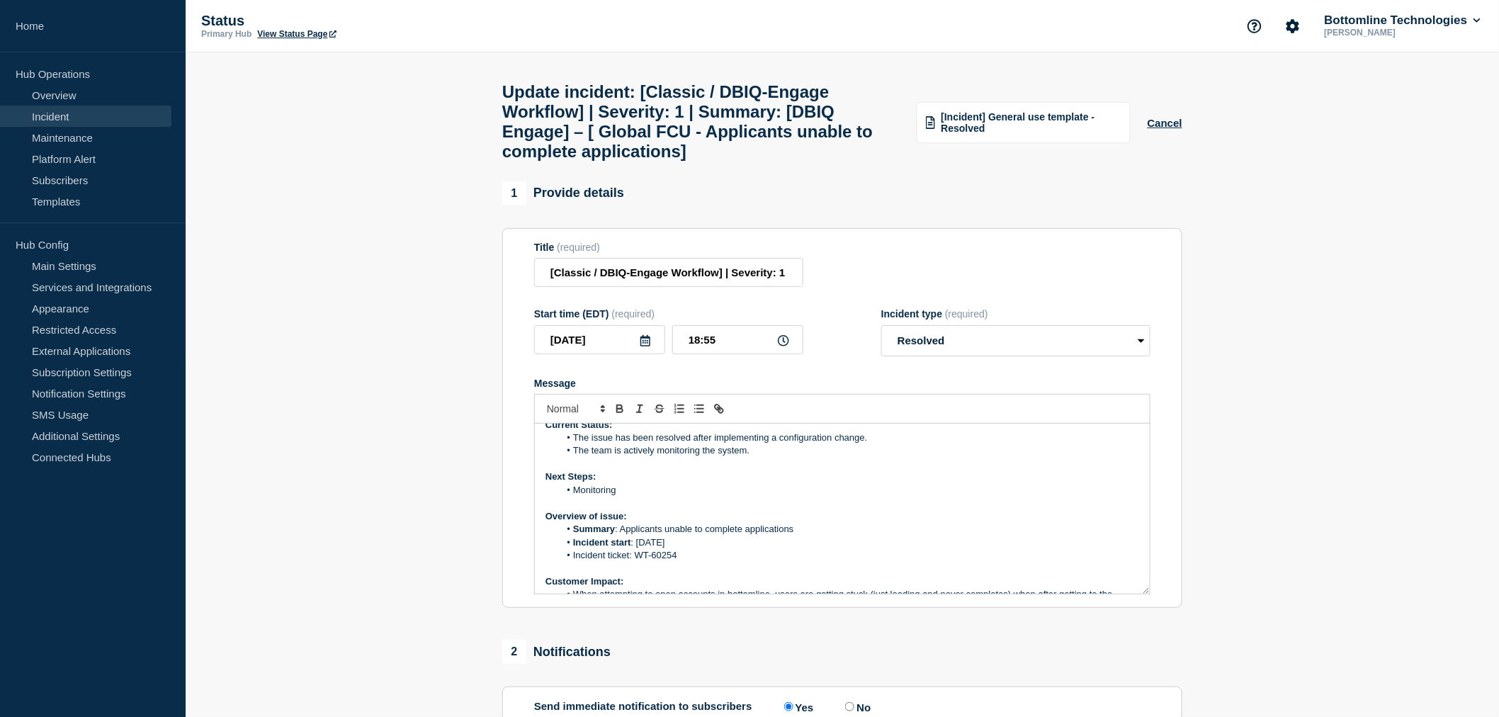
scroll to position [236, 0]
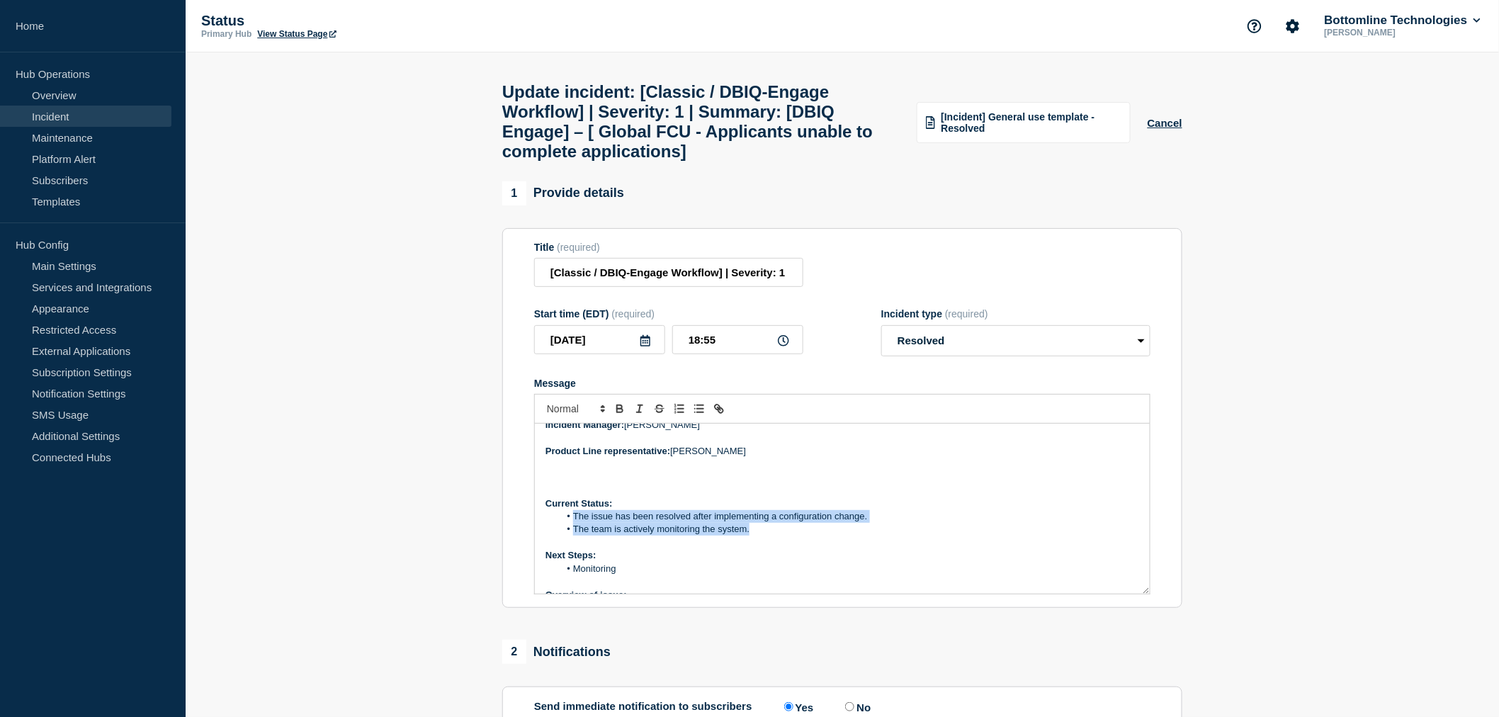
drag, startPoint x: 765, startPoint y: 548, endPoint x: 575, endPoint y: 532, distance: 190.5
click at [575, 532] on ol "The issue has been resolved after implementing a configuration change. The team…" at bounding box center [842, 523] width 594 height 26
click at [571, 523] on li "The issue has been resolved after implementing a configuration change." at bounding box center [850, 516] width 580 height 13
copy ol "The issue has been resolved after implementing a configuration change. The team…"
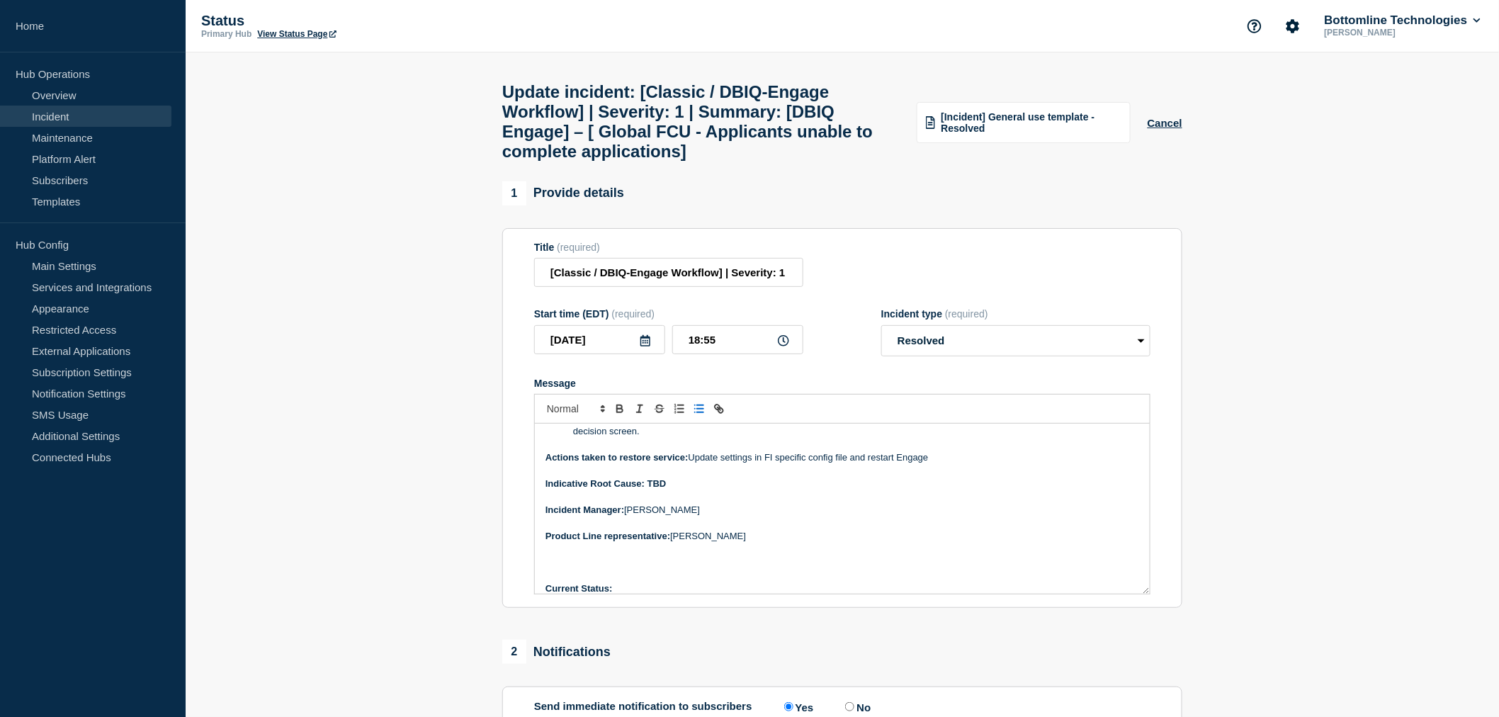
scroll to position [0, 0]
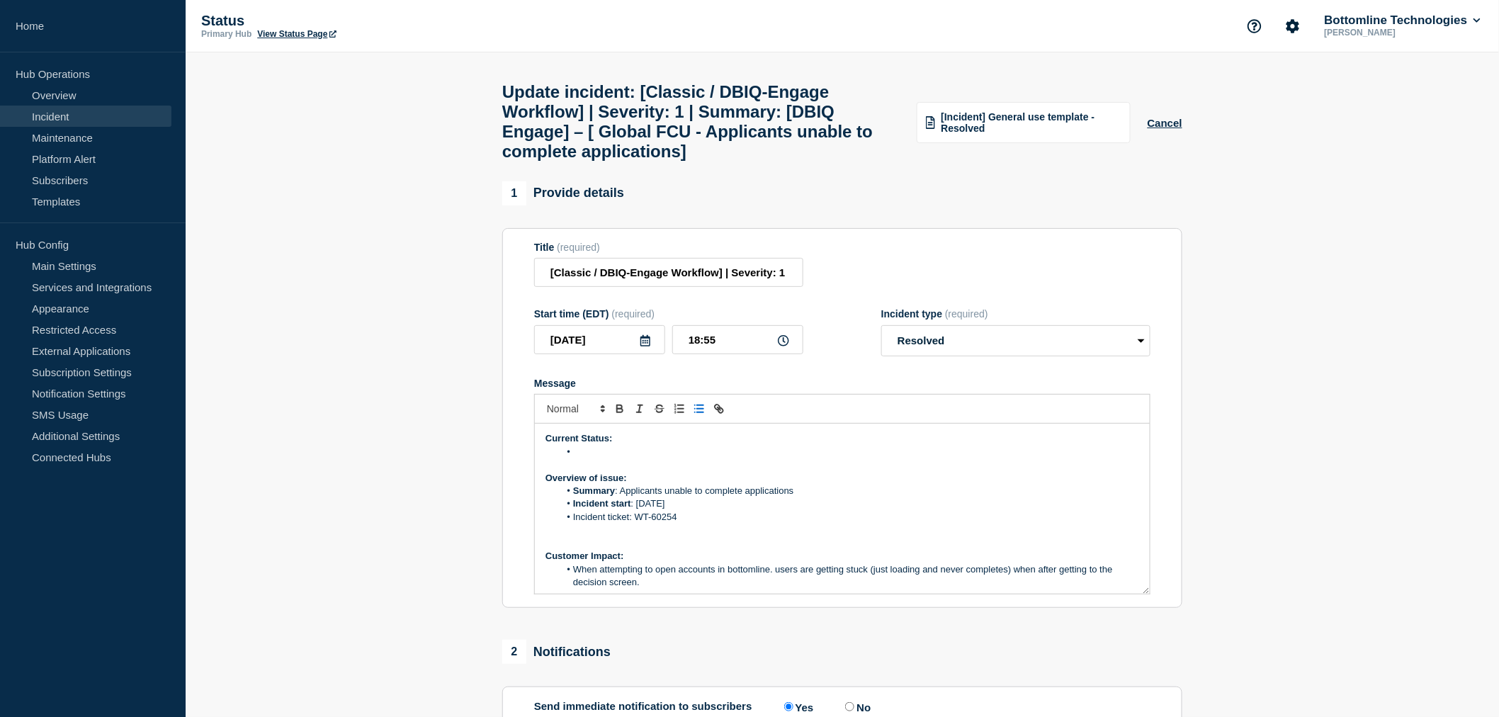
click at [581, 458] on li "Message" at bounding box center [850, 452] width 580 height 13
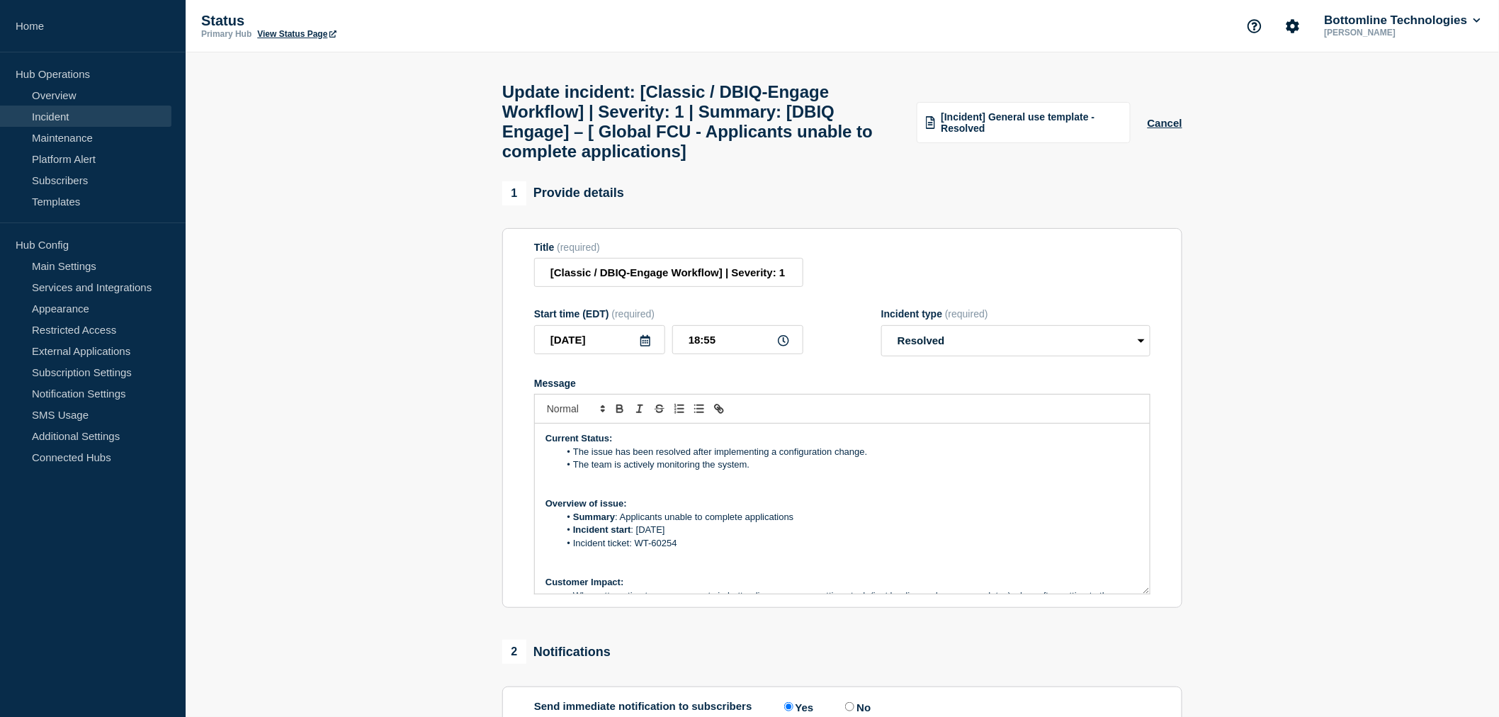
click at [869, 458] on li "The issue has been resolved after implementing a configuration change." at bounding box center [850, 452] width 580 height 13
drag, startPoint x: 754, startPoint y: 483, endPoint x: 565, endPoint y: 486, distance: 189.9
click at [565, 471] on li "The team is actively monitoring the system." at bounding box center [850, 464] width 580 height 13
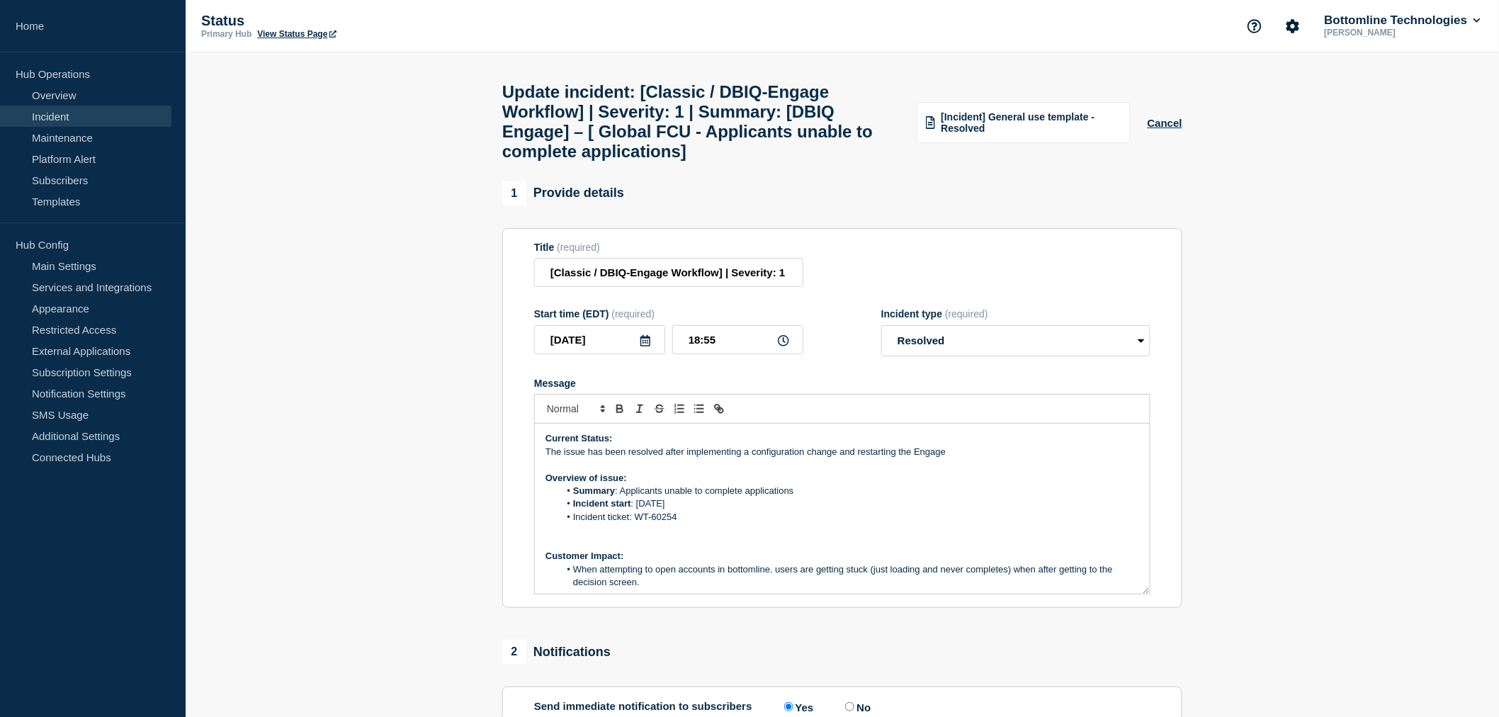
click at [548, 458] on p "The issue has been resolved after implementing a configuration change and resta…" at bounding box center [842, 452] width 594 height 13
click at [594, 496] on strong "Summary" at bounding box center [594, 490] width 42 height 11
click at [547, 458] on p "The issue has been resolved after implementing a configuration change and resta…" at bounding box center [842, 452] width 594 height 13
click at [699, 409] on line "Toggle bulleted list" at bounding box center [700, 409] width 6 height 0
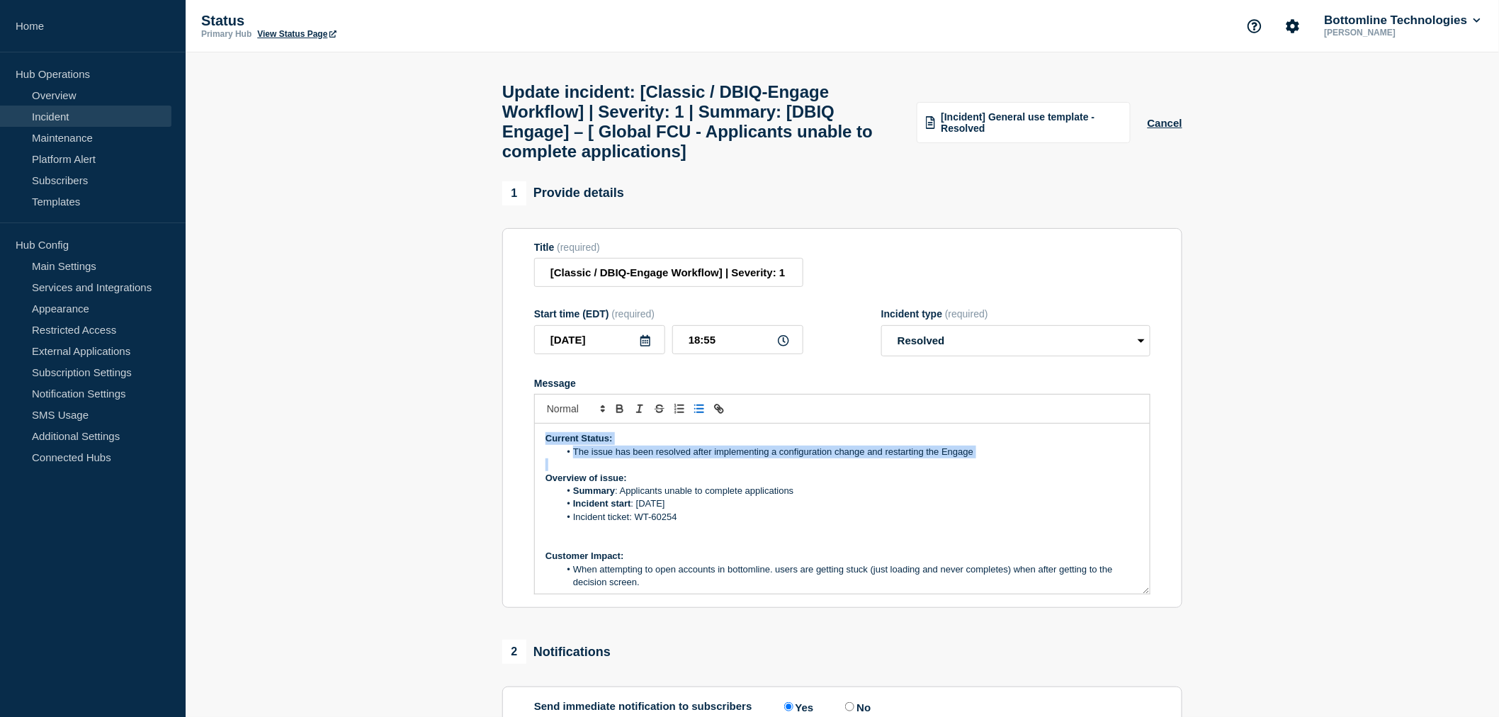
drag, startPoint x: 545, startPoint y: 452, endPoint x: 597, endPoint y: 498, distance: 69.2
click at [603, 493] on div "Current Status: The issue has been resolved after implementing a configuration …" at bounding box center [842, 509] width 615 height 170
drag, startPoint x: 597, startPoint y: 498, endPoint x: 509, endPoint y: 572, distance: 115.2
click at [534, 562] on div "Current Status: The issue has been resolved after implementing a configuration …" at bounding box center [842, 509] width 616 height 171
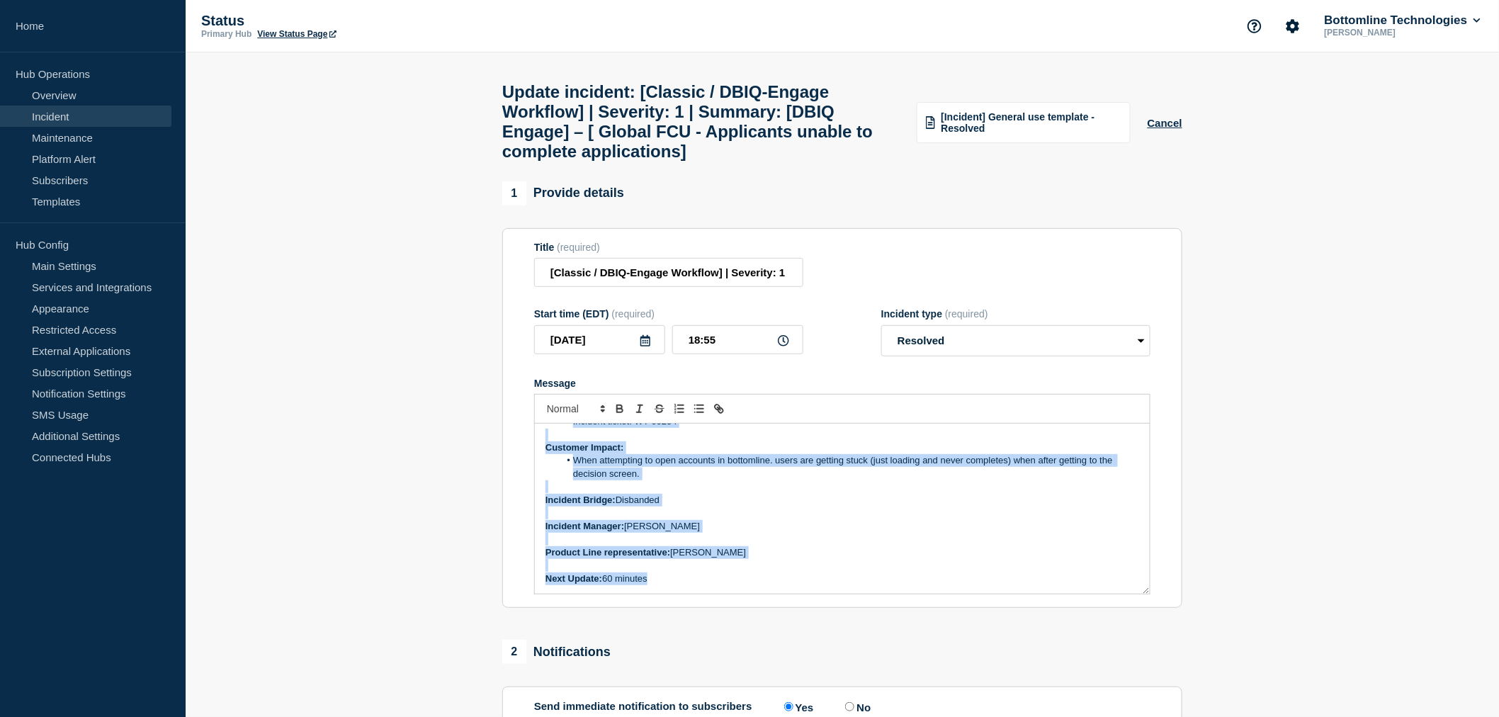
scroll to position [308, 0]
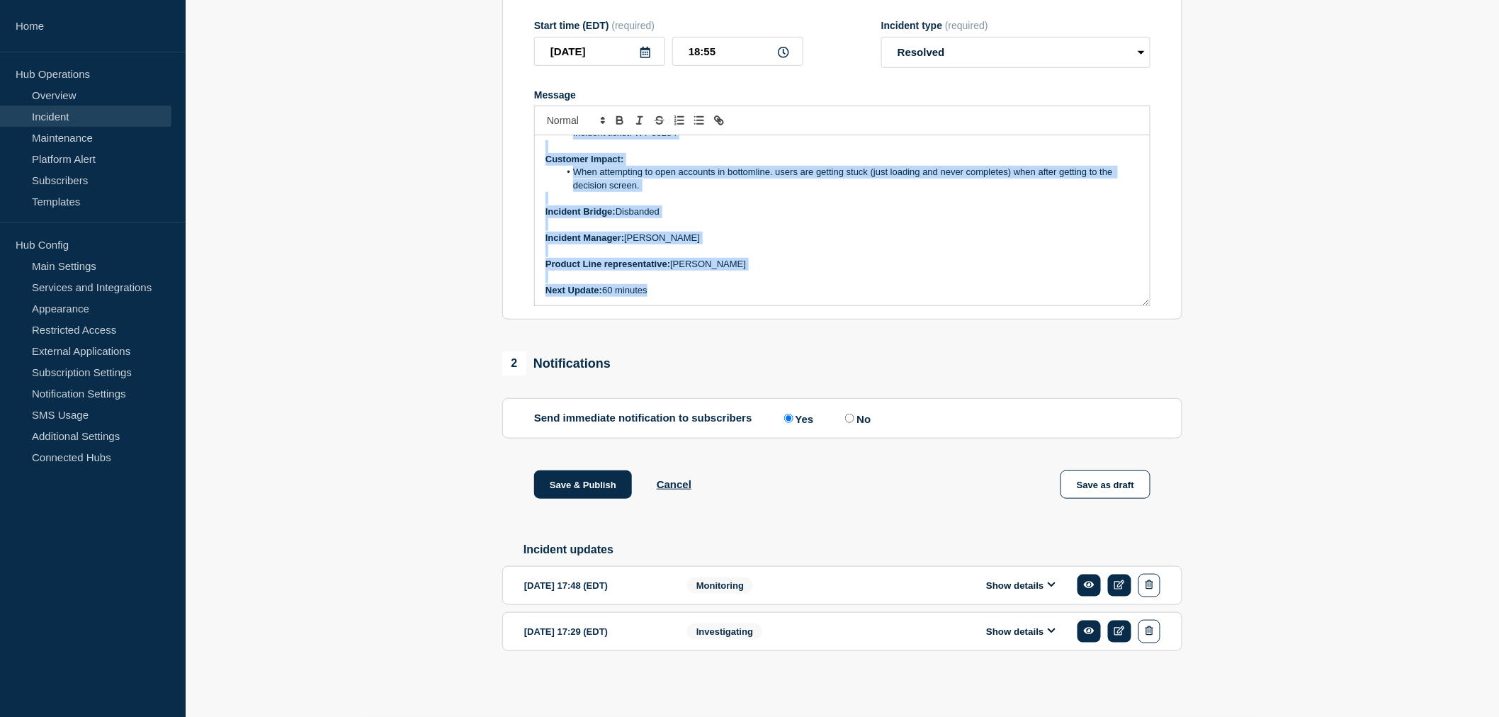
drag, startPoint x: 555, startPoint y: 456, endPoint x: 728, endPoint y: 457, distance: 173.6
click at [740, 702] on main "Update incident: [Classic / DBIQ-Engage Workflow] | Severity: 1 | Summary: [DBI…" at bounding box center [842, 240] width 1313 height 953
click at [668, 298] on div "Current Status: The issue has been resolved after implementing a configuration …" at bounding box center [842, 220] width 615 height 170
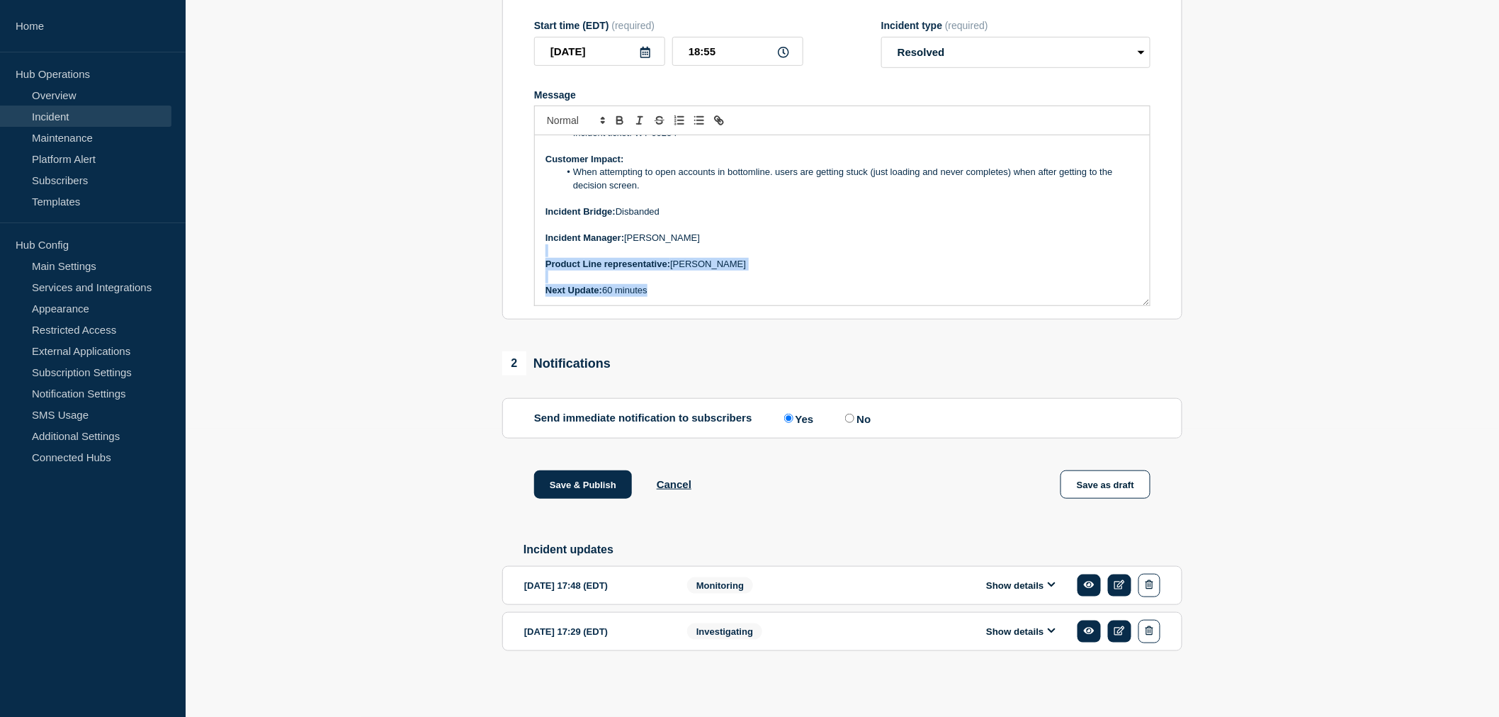
drag, startPoint x: 667, startPoint y: 291, endPoint x: 528, endPoint y: 168, distance: 186.2
click at [553, 227] on div "Current Status: The issue has been resolved after implementing a configuration …" at bounding box center [842, 220] width 615 height 170
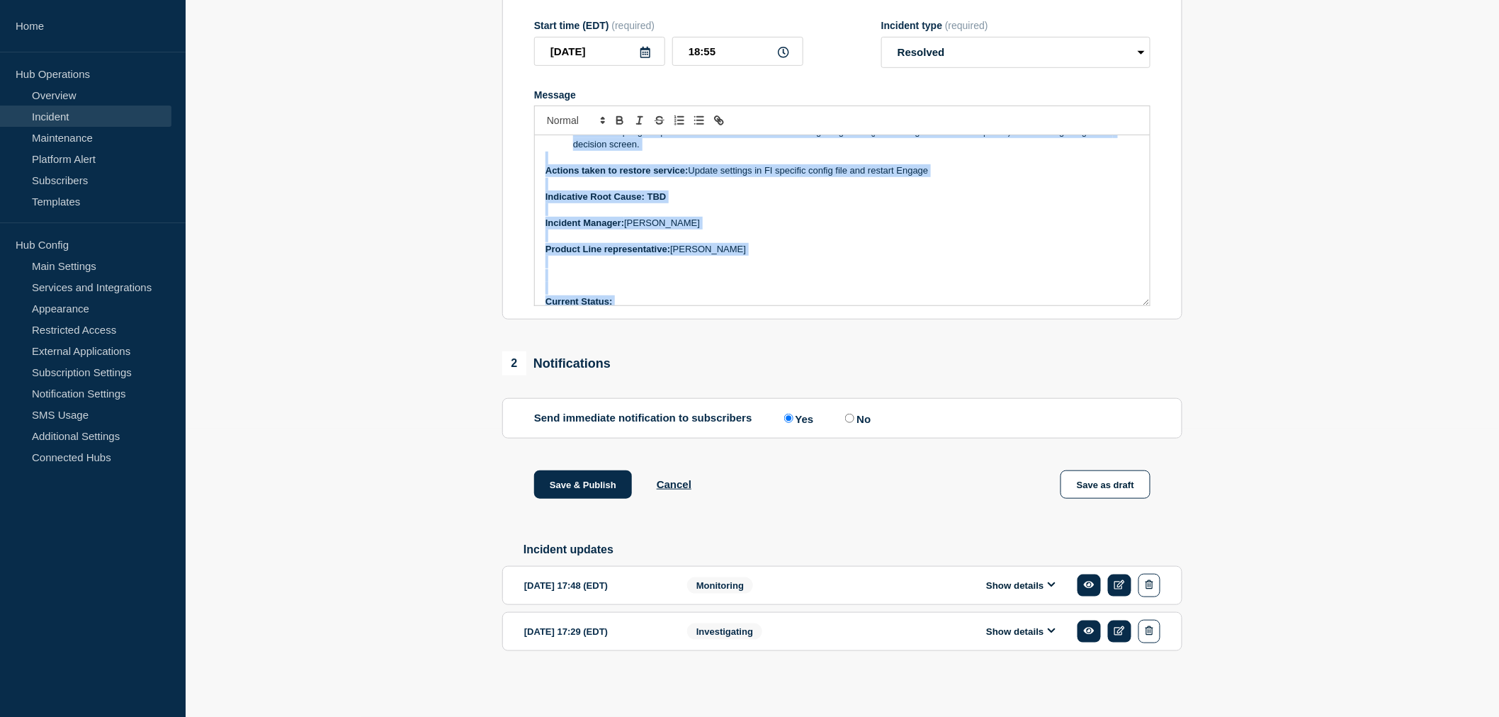
scroll to position [0, 0]
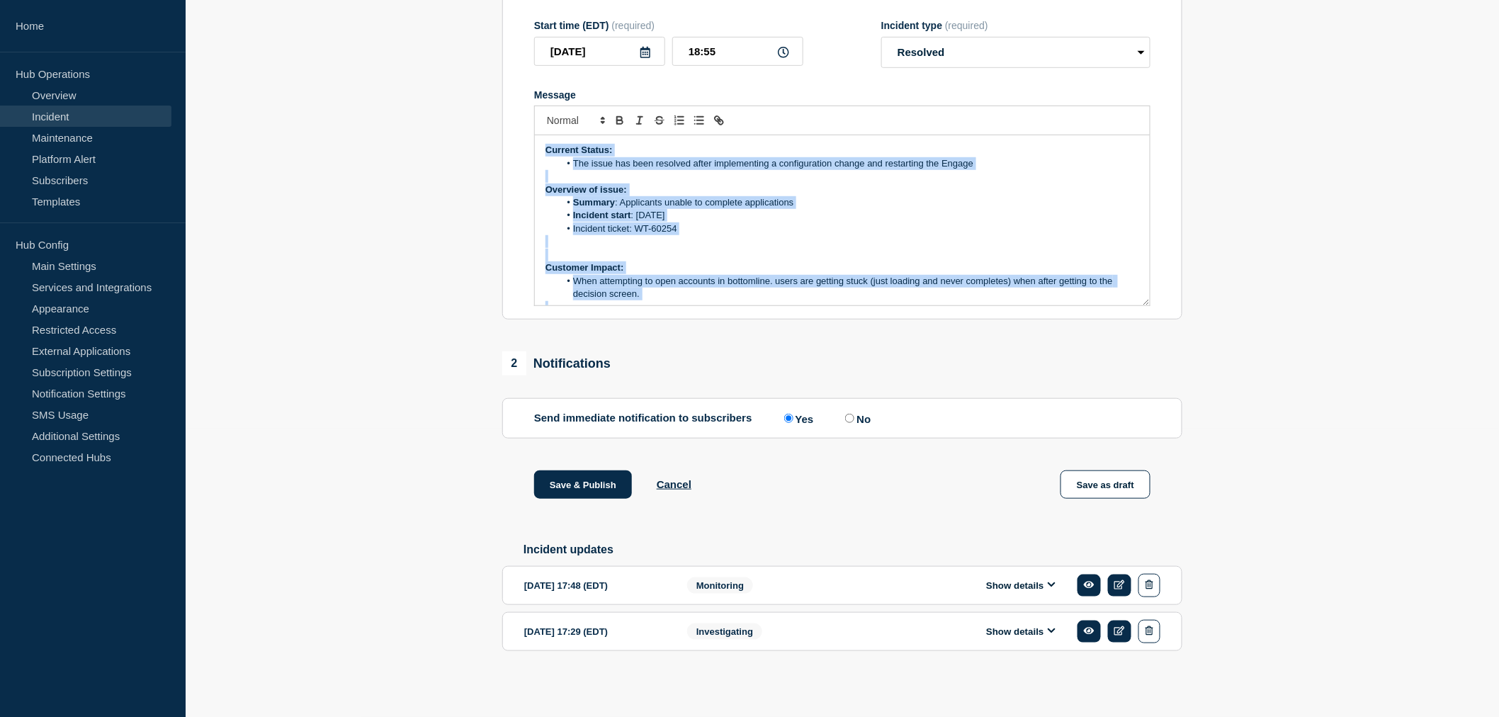
drag, startPoint x: 528, startPoint y: 168, endPoint x: 496, endPoint y: 57, distance: 115.0
click at [496, 57] on div "1 Provide details Title (required) [Classic / DBIQ-Engage Workflow] | Severity:…" at bounding box center [842, 294] width 696 height 803
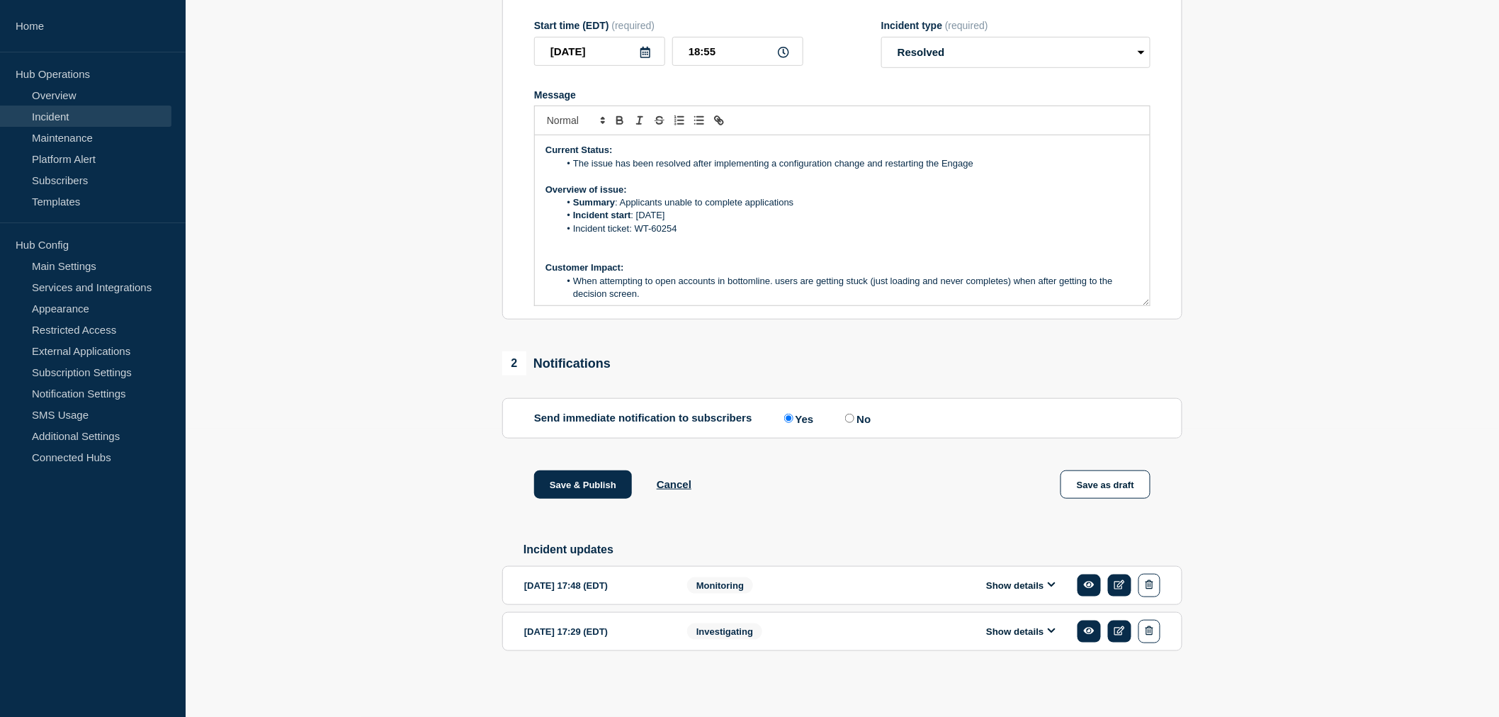
click at [496, 57] on div "1 Provide details Title (required) [Classic / DBIQ-Engage Workflow] | Severity:…" at bounding box center [842, 294] width 696 height 803
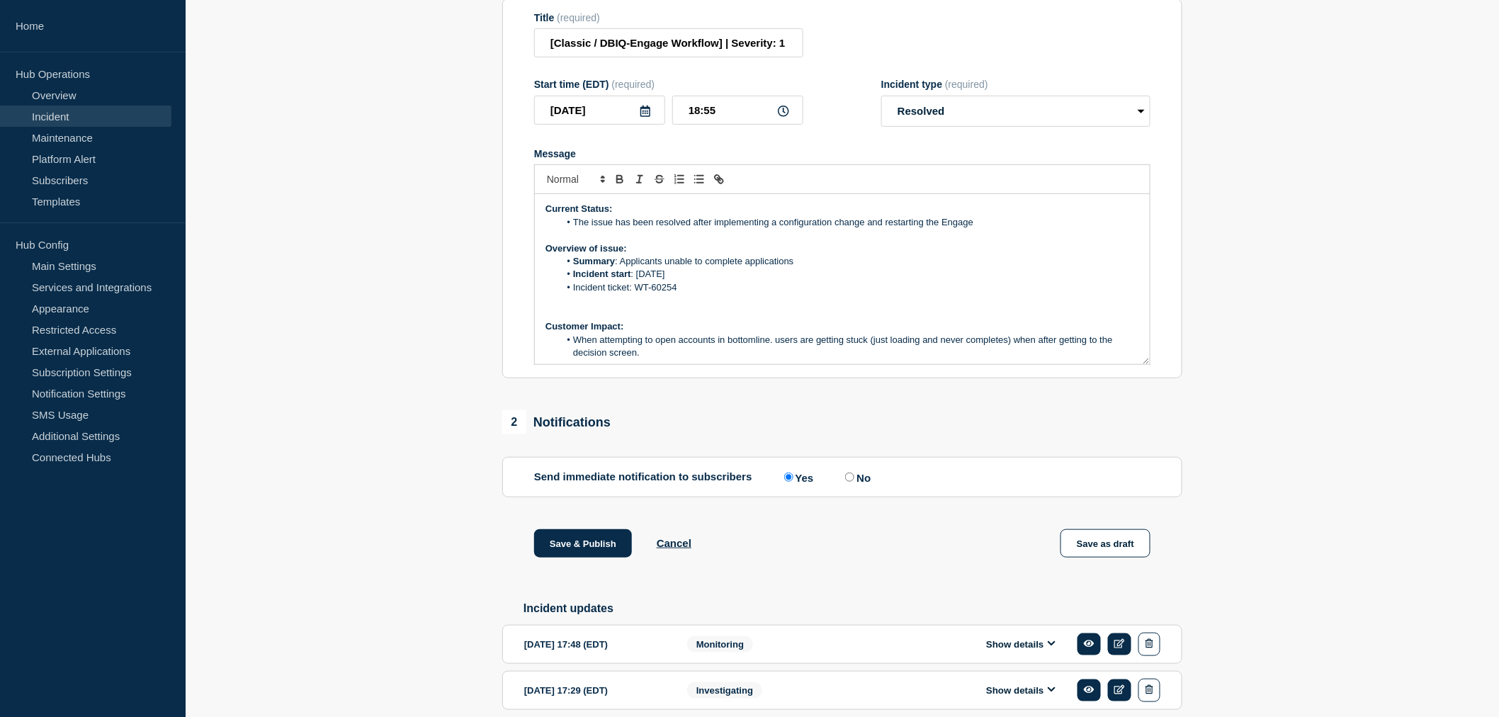
drag, startPoint x: 720, startPoint y: 292, endPoint x: 714, endPoint y: 298, distance: 9.0
click at [720, 281] on li "Incident start : [DATE]" at bounding box center [850, 274] width 580 height 13
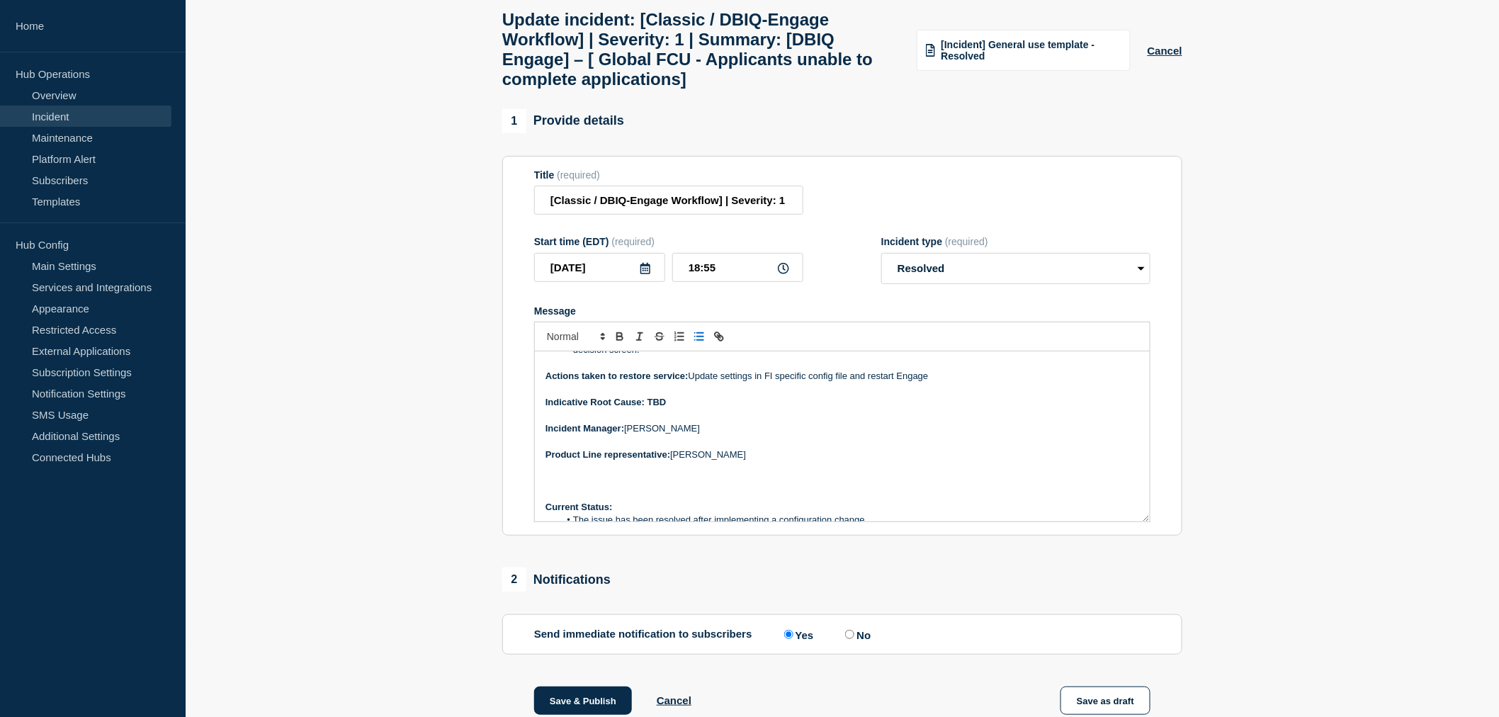
scroll to position [182, 0]
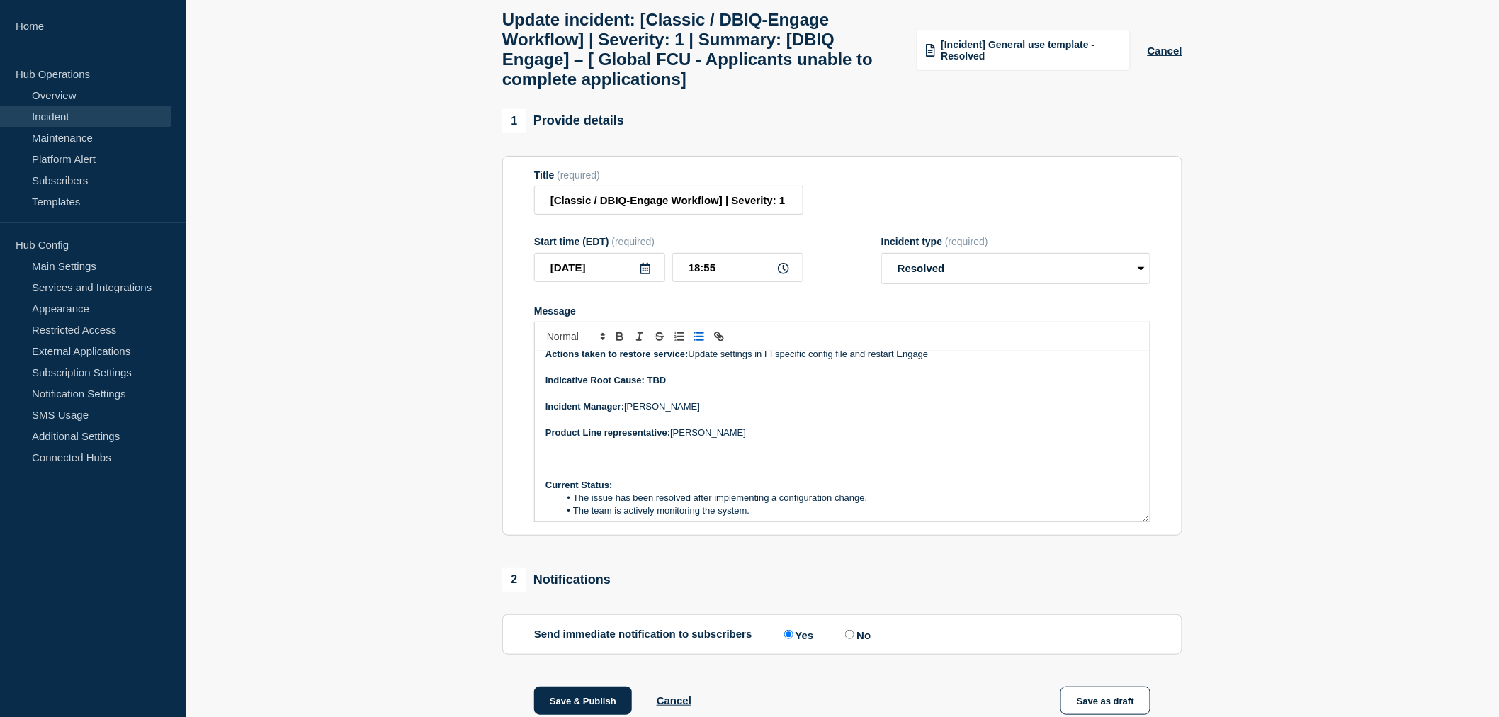
click at [1150, 432] on section "Title (required) [Classic / DBIQ-Engage Workflow] | Severity: 1 | Summary: [DBI…" at bounding box center [842, 346] width 680 height 380
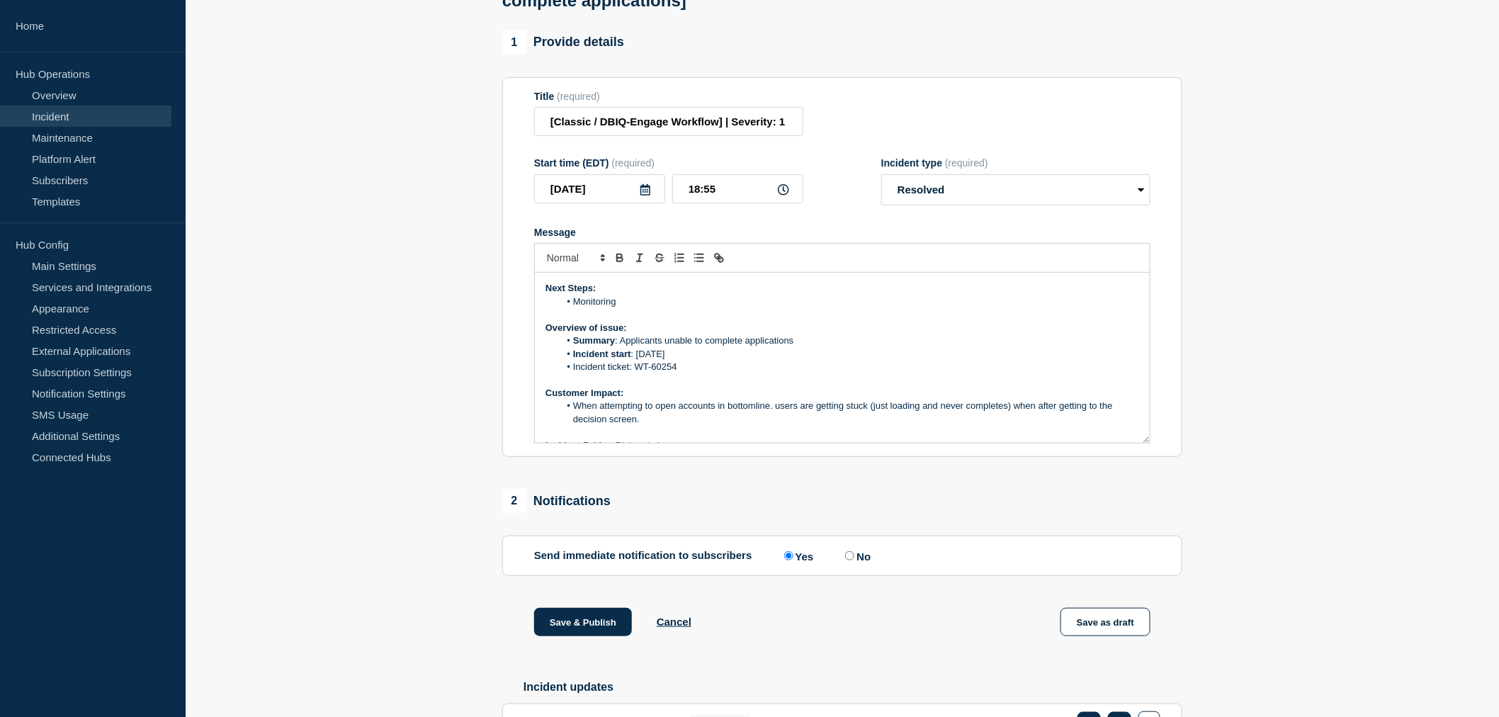
scroll to position [206, 0]
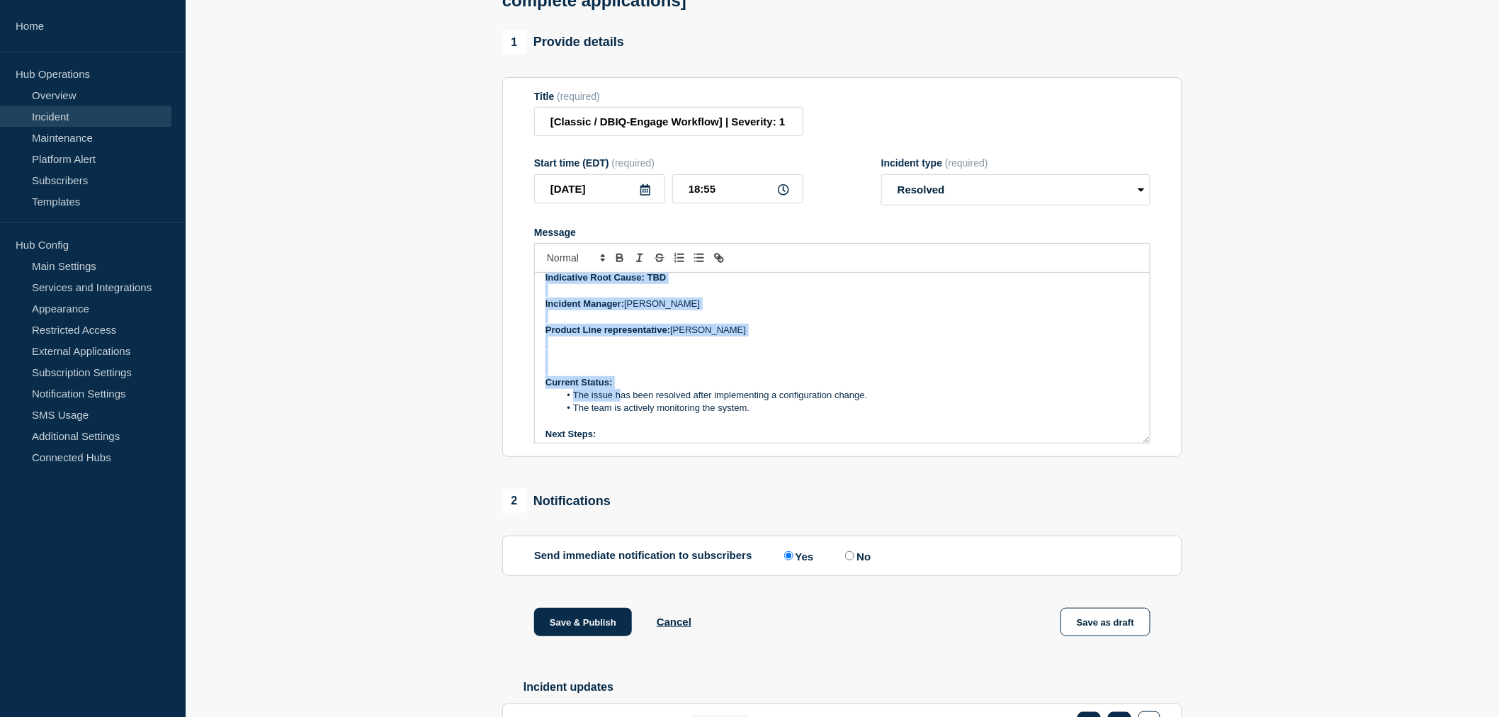
drag, startPoint x: 545, startPoint y: 300, endPoint x: 757, endPoint y: 349, distance: 216.5
click at [757, 349] on div "Current Status: The issue has been resolved after implementing a configuration …" at bounding box center [842, 358] width 615 height 170
click at [757, 336] on p "Product Line representative: [PERSON_NAME]" at bounding box center [842, 330] width 594 height 13
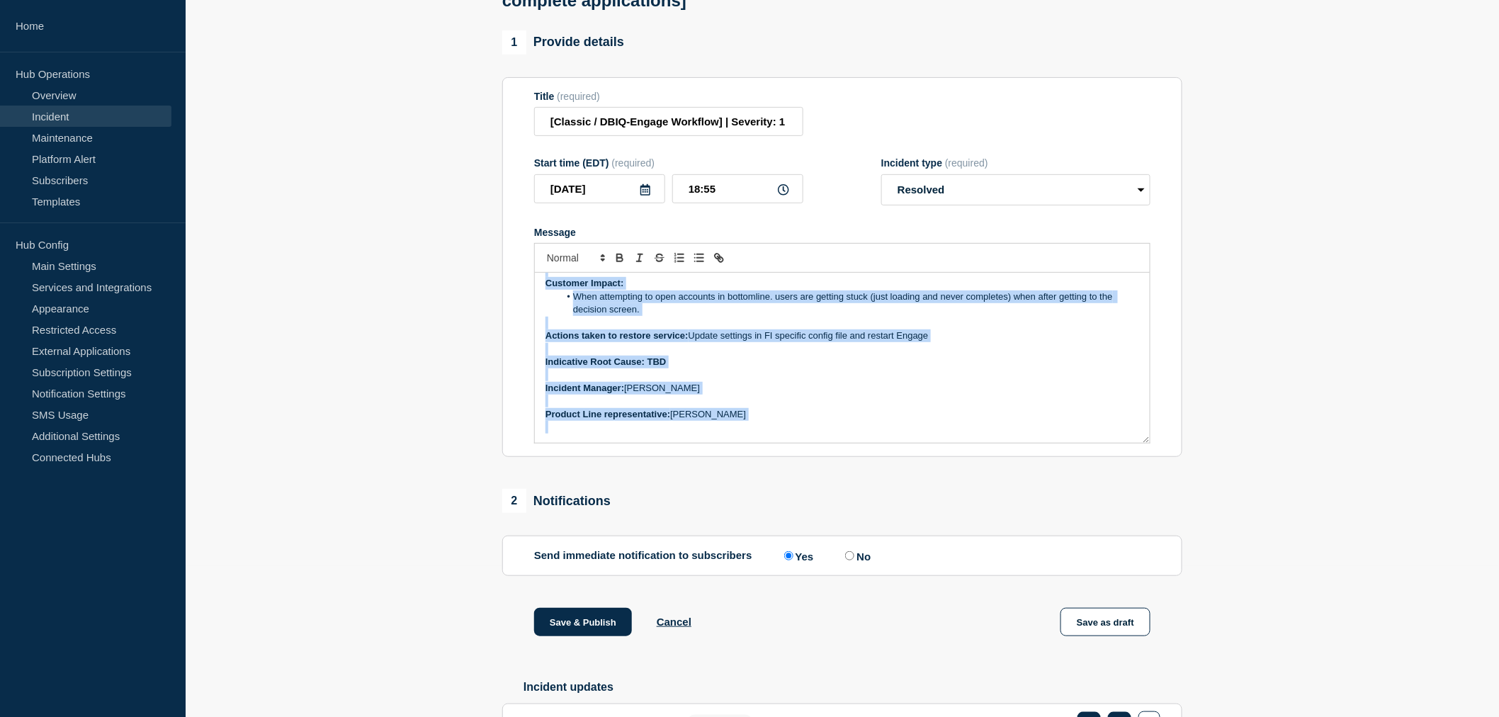
scroll to position [0, 0]
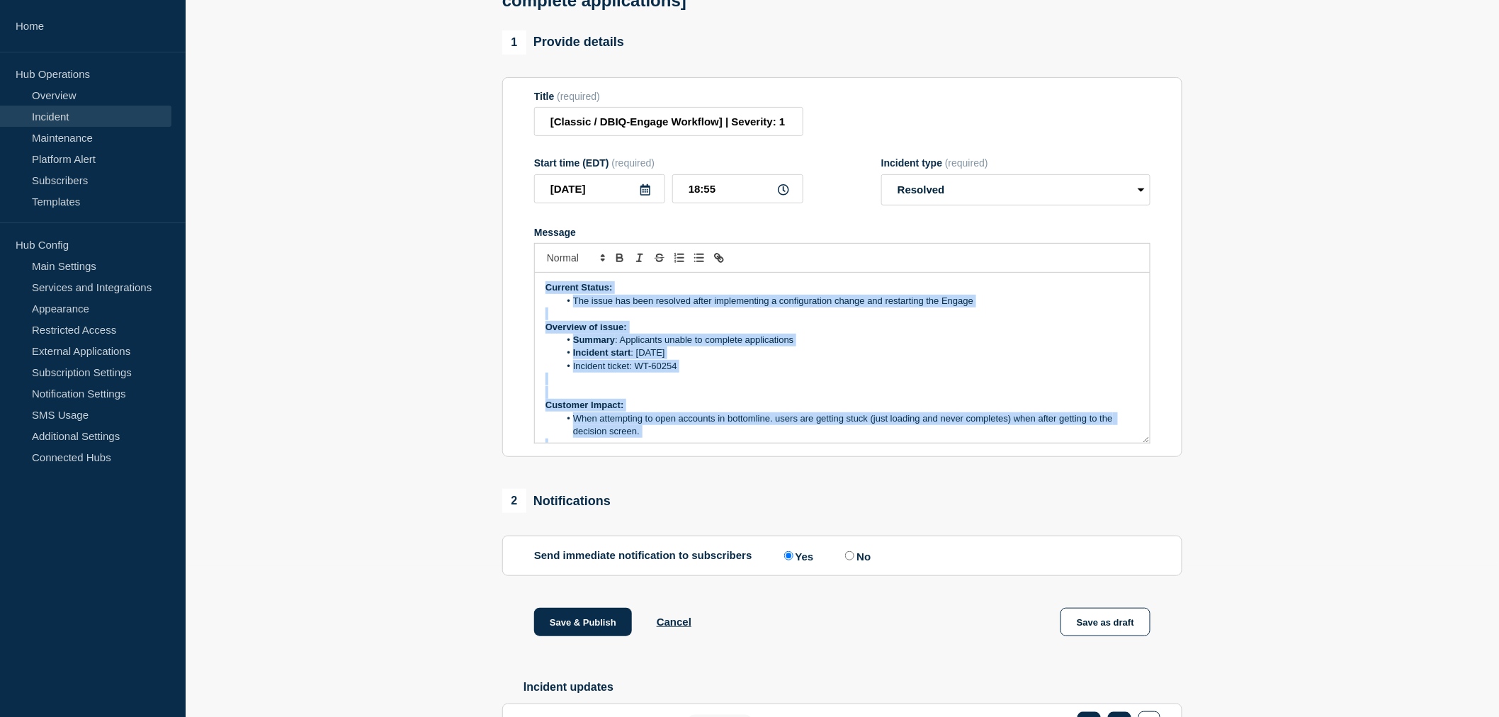
drag, startPoint x: 757, startPoint y: 349, endPoint x: 501, endPoint y: 257, distance: 271.6
click at [501, 257] on div "1 Provide details Title (required) [Classic / DBIQ-Engage Workflow] | Severity:…" at bounding box center [842, 431] width 696 height 803
copy div "Current Status: The issue has been resolved after implementing a configuration …"
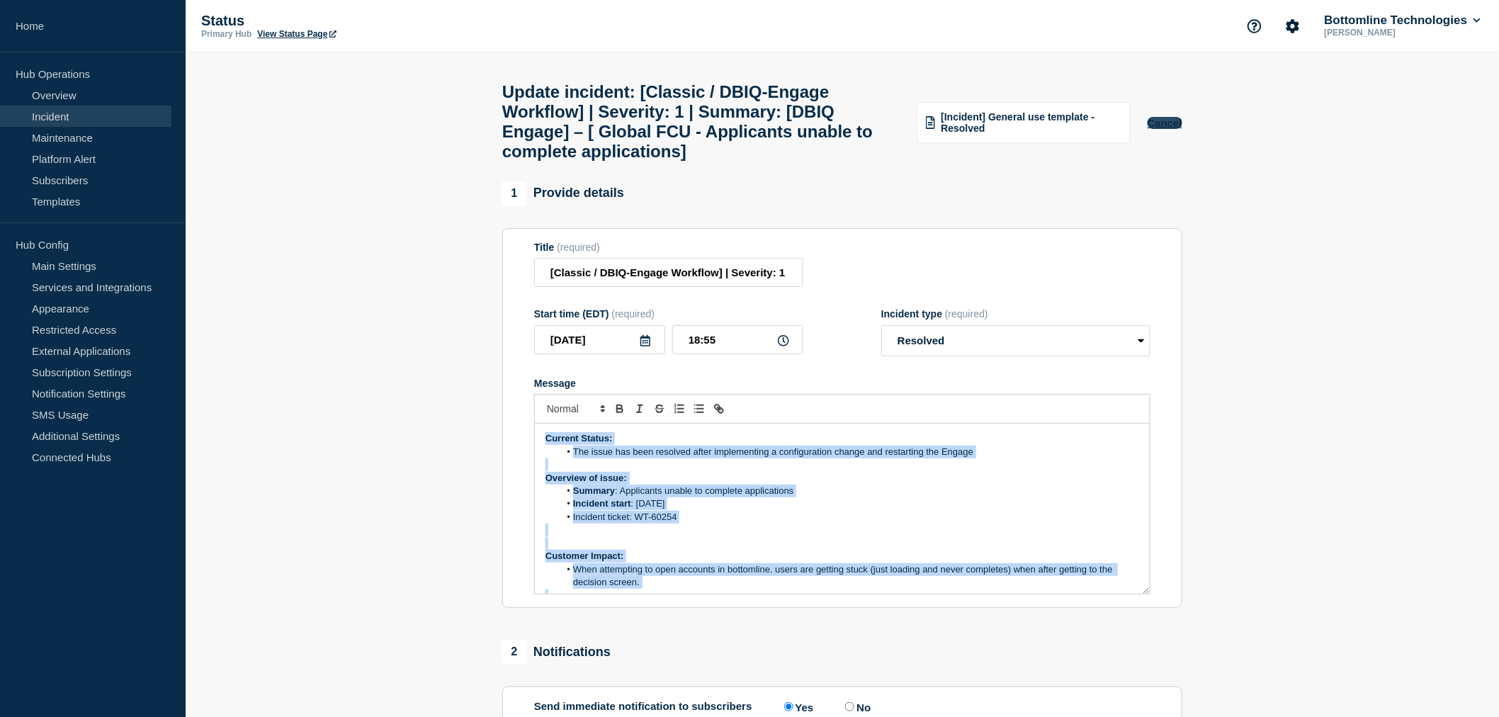
click at [1162, 129] on button "Cancel" at bounding box center [1165, 123] width 35 height 12
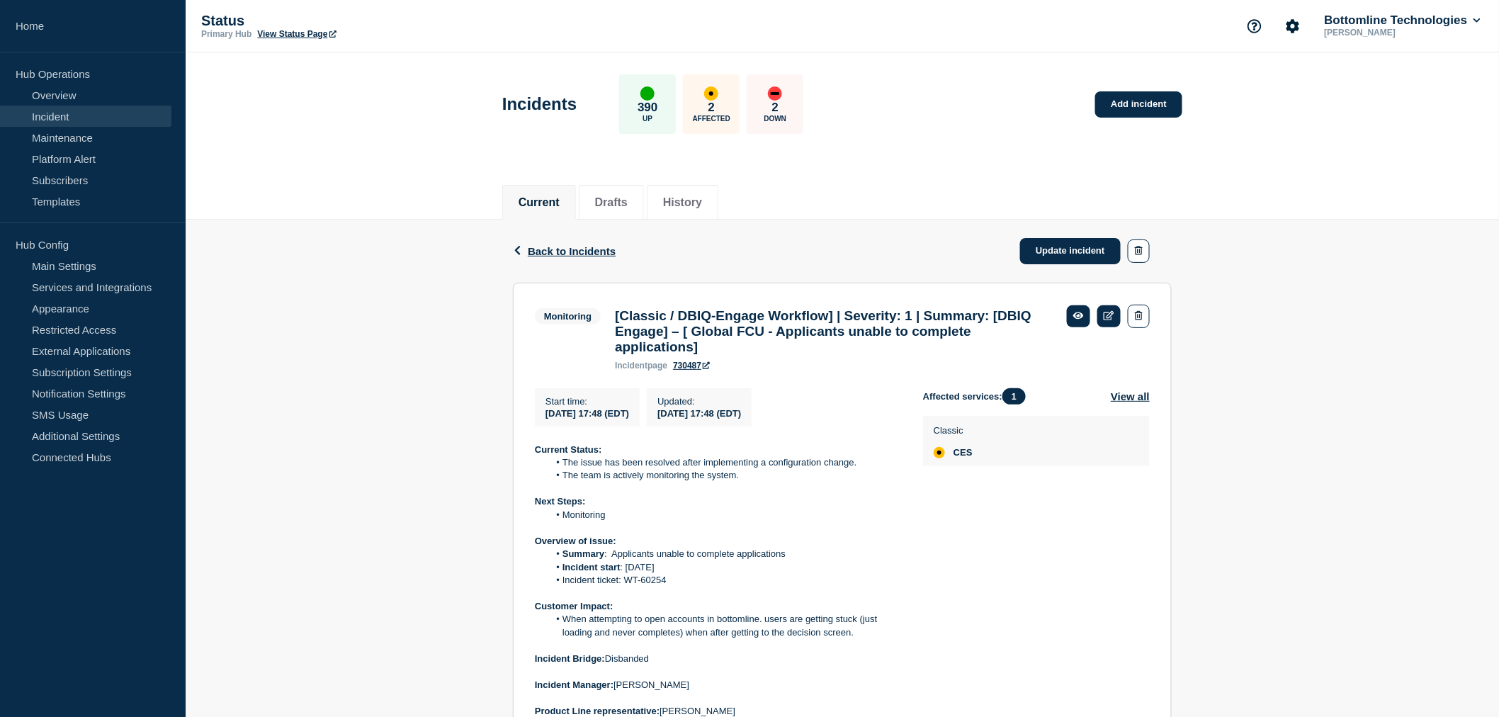
click at [533, 456] on section "Monitoring [Classic / DBIQ-Engage Workflow] | Severity: 1 | Summary: [DBIQ Enga…" at bounding box center [842, 524] width 659 height 483
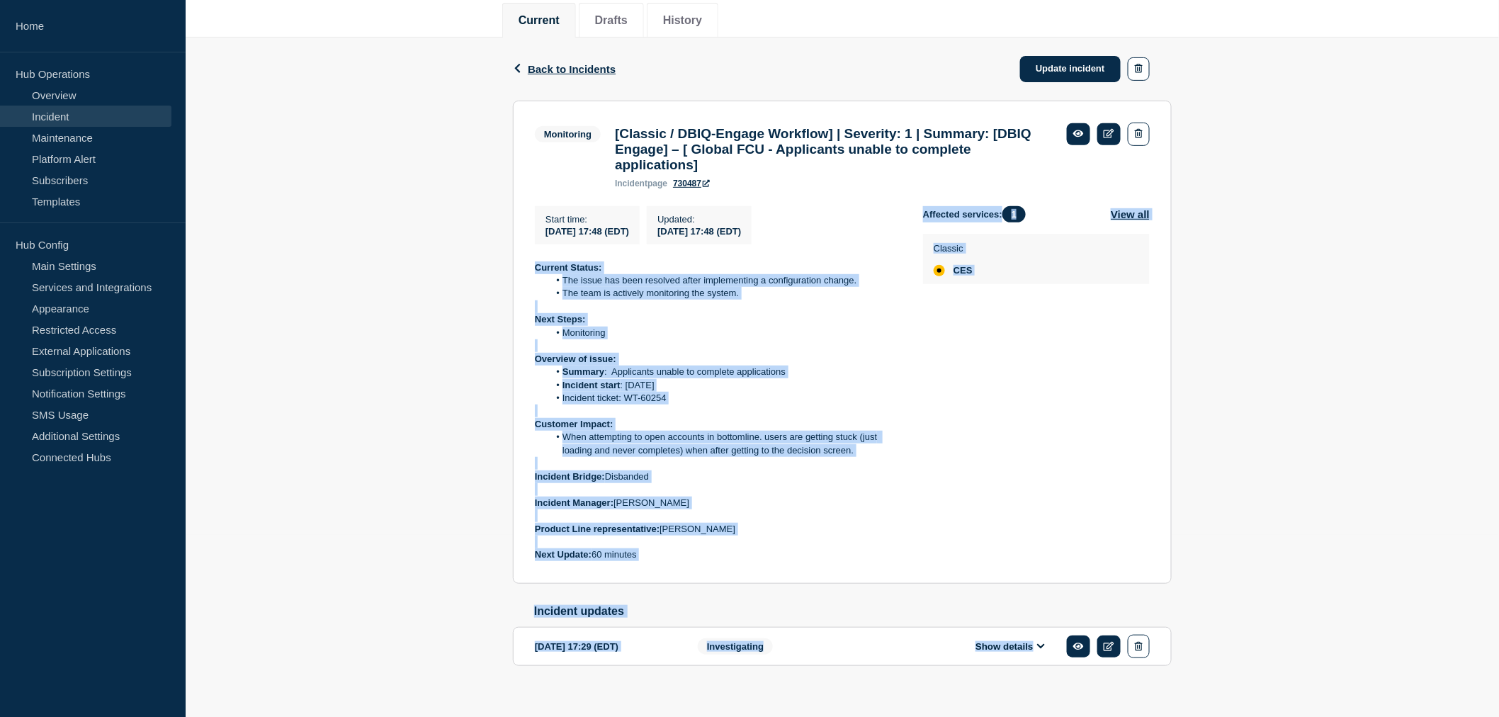
scroll to position [211, 0]
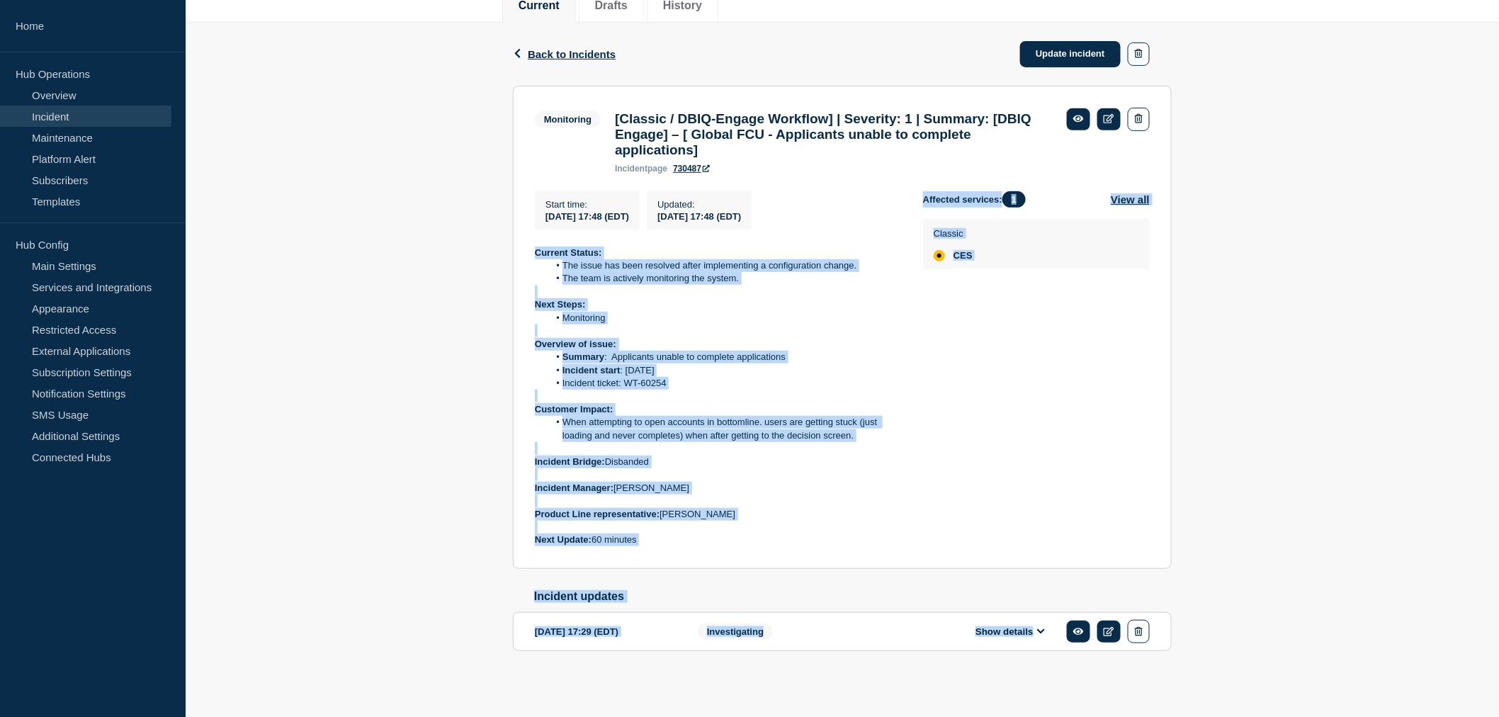
drag, startPoint x: 533, startPoint y: 456, endPoint x: 649, endPoint y: 543, distance: 144.7
click at [661, 592] on div "Back Back to Incidents Update incident Monitoring [Classic / DBIQ-Engage Workfl…" at bounding box center [842, 360] width 680 height 674
click at [673, 548] on section "Monitoring [Classic / DBIQ-Engage Workflow] | Severity: 1 | Summary: [DBIQ Enga…" at bounding box center [842, 327] width 659 height 483
click at [655, 535] on p "Next Update: 60 minutes" at bounding box center [718, 539] width 366 height 13
drag, startPoint x: 653, startPoint y: 536, endPoint x: 511, endPoint y: 246, distance: 322.5
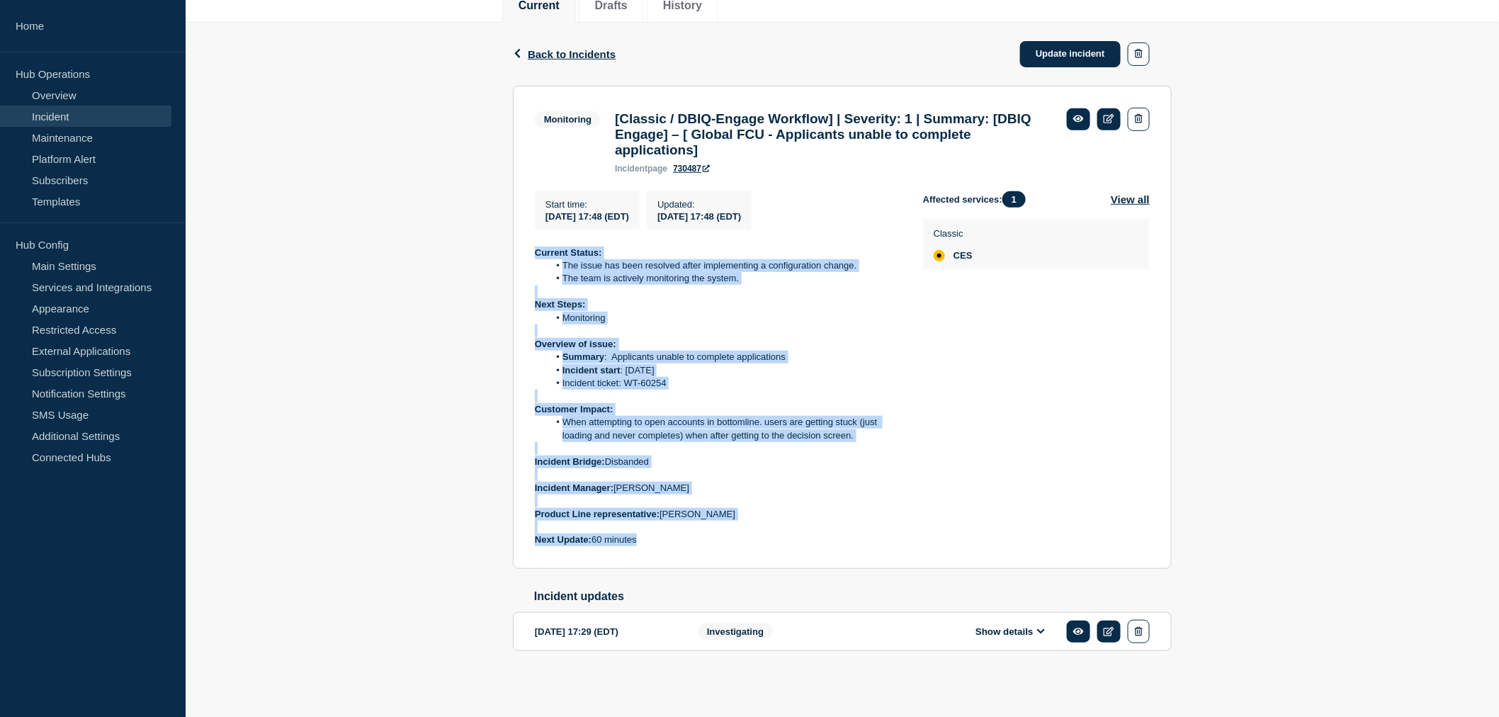
click at [511, 246] on div "Back Back to Incidents Update incident Monitoring [Classic / DBIQ-Engage Workfl…" at bounding box center [842, 360] width 680 height 674
copy div "Current Status: The issue has been resolved after implementing a configuration …"
click at [1075, 41] on link "Update incident" at bounding box center [1070, 54] width 101 height 26
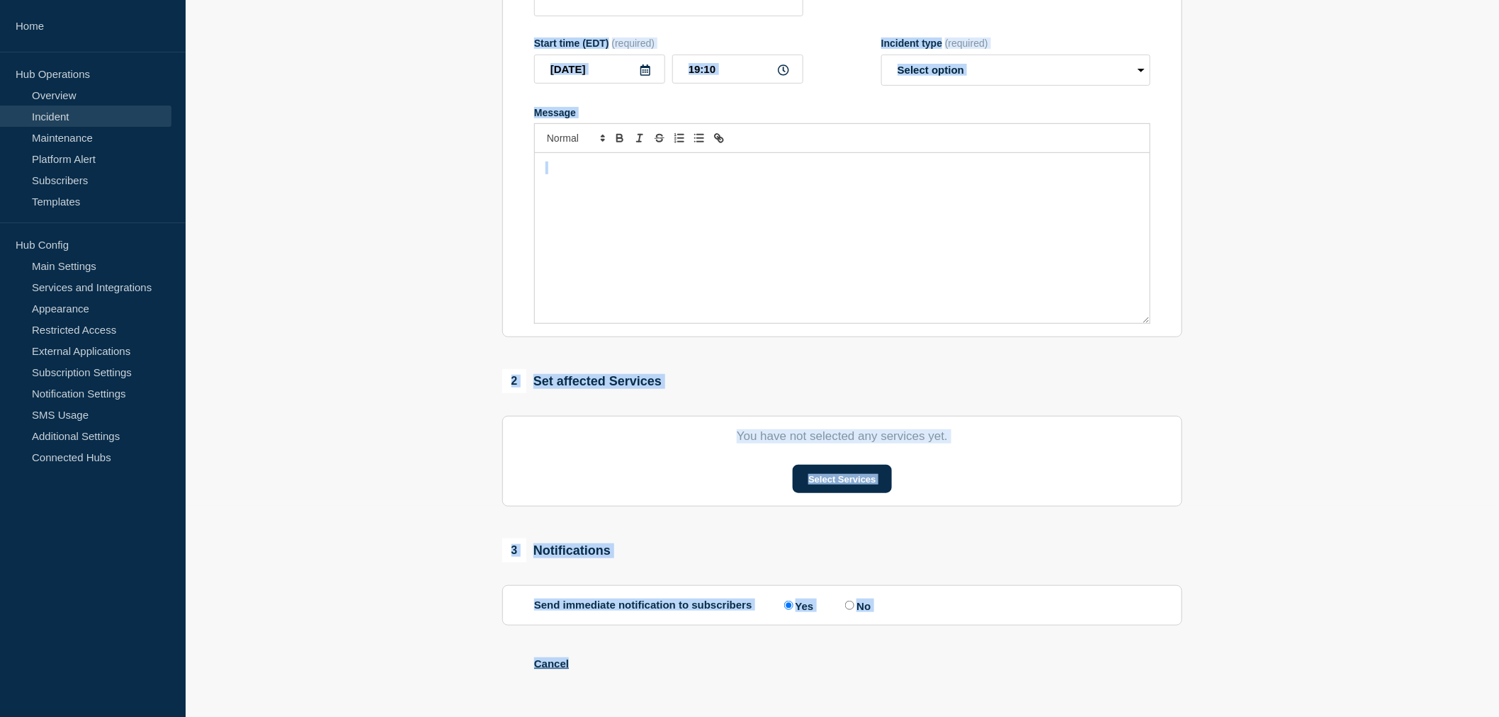
type input "[Classic / DBIQ-Engage Workflow] | Severity: 1 | Summary: [DBIQ Engage] – [ Glo…"
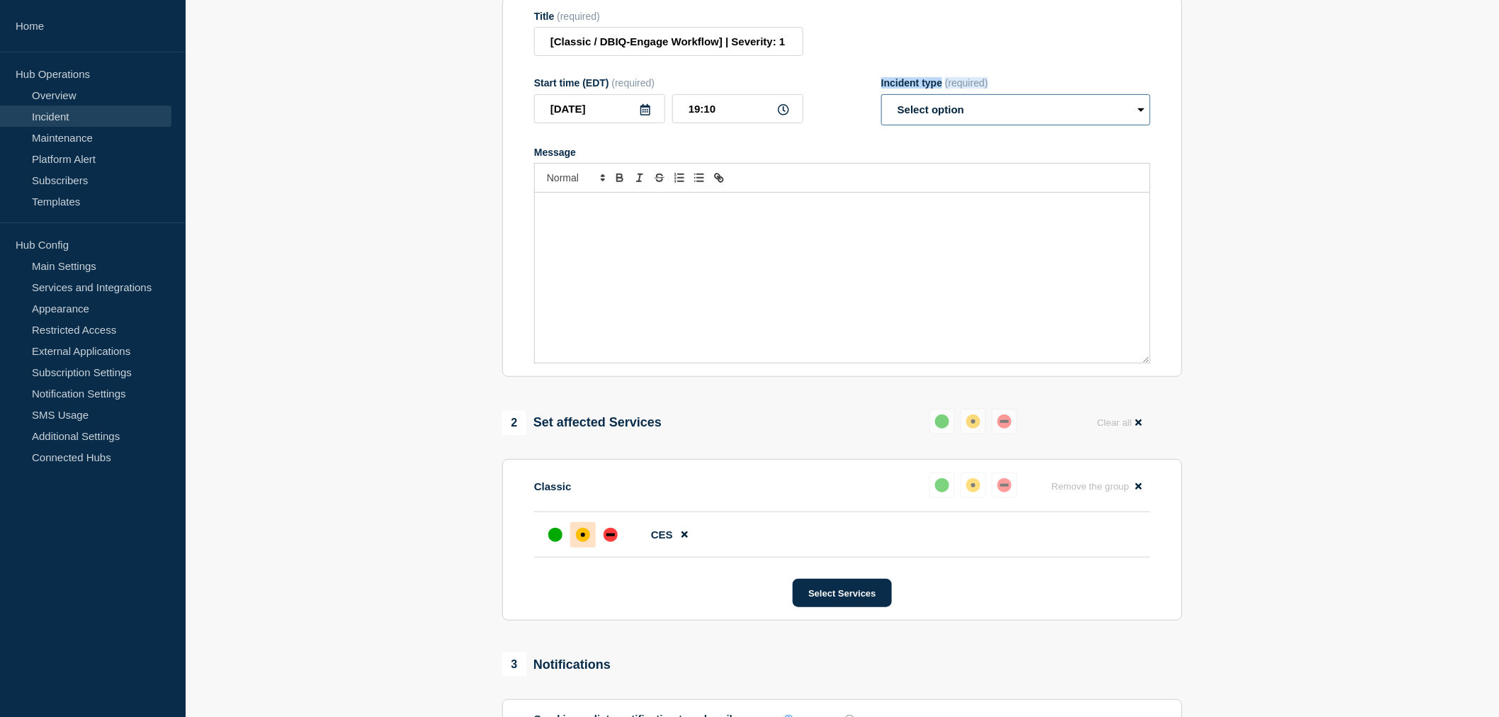
click at [925, 125] on select "Select option Investigating Identified Monitoring Resolved" at bounding box center [1015, 109] width 269 height 31
select select "monitoring"
click at [881, 125] on select "Select option Investigating Identified Monitoring Resolved" at bounding box center [1015, 109] width 269 height 31
click at [570, 263] on div "Message" at bounding box center [842, 278] width 615 height 170
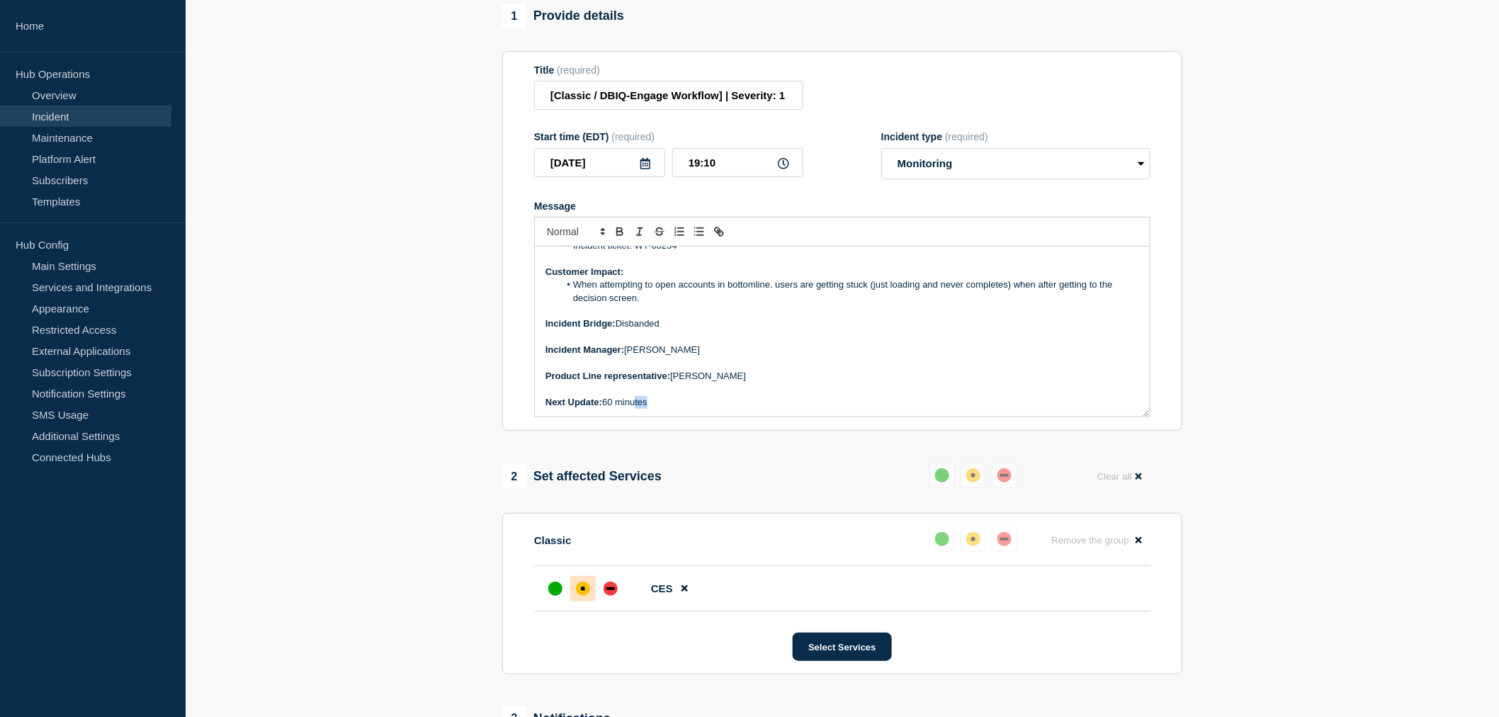
scroll to position [147, 0]
drag, startPoint x: 648, startPoint y: 442, endPoint x: 604, endPoint y: 436, distance: 44.4
click at [604, 408] on p "Next Update: 60 minutes" at bounding box center [842, 401] width 594 height 13
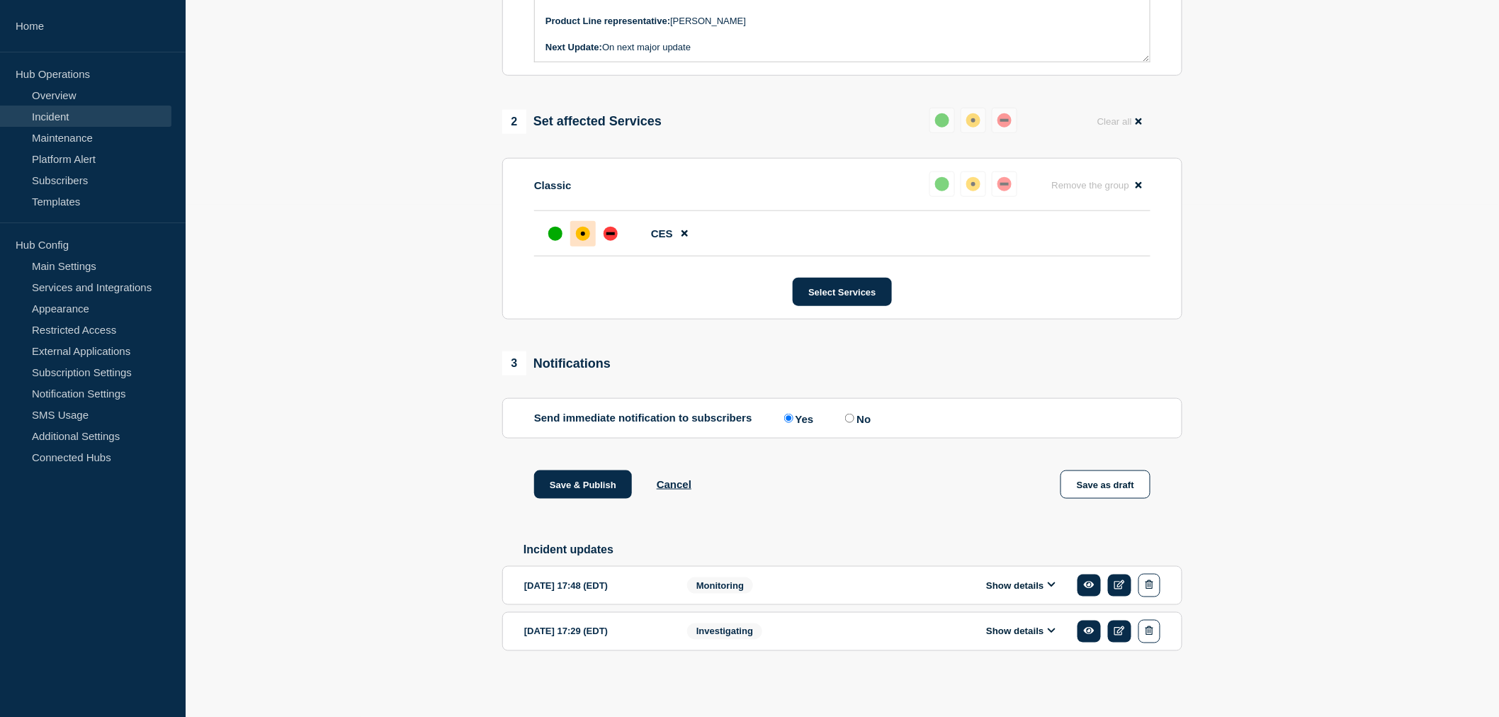
scroll to position [550, 0]
click at [584, 483] on button "Save & Publish" at bounding box center [583, 484] width 98 height 28
